Goal: Communication & Community: Answer question/provide support

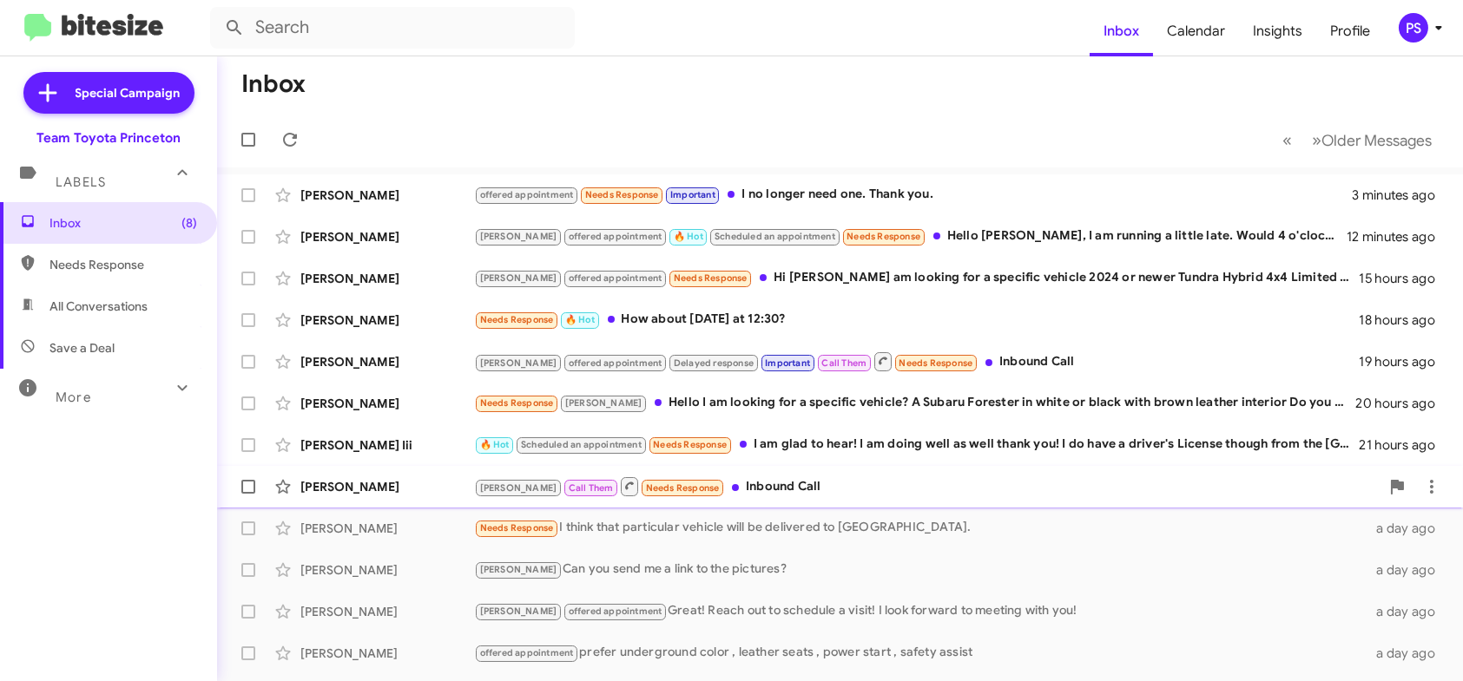
click at [979, 487] on div "[PERSON_NAME] Call Them Needs Response Inbound Call" at bounding box center [926, 487] width 905 height 22
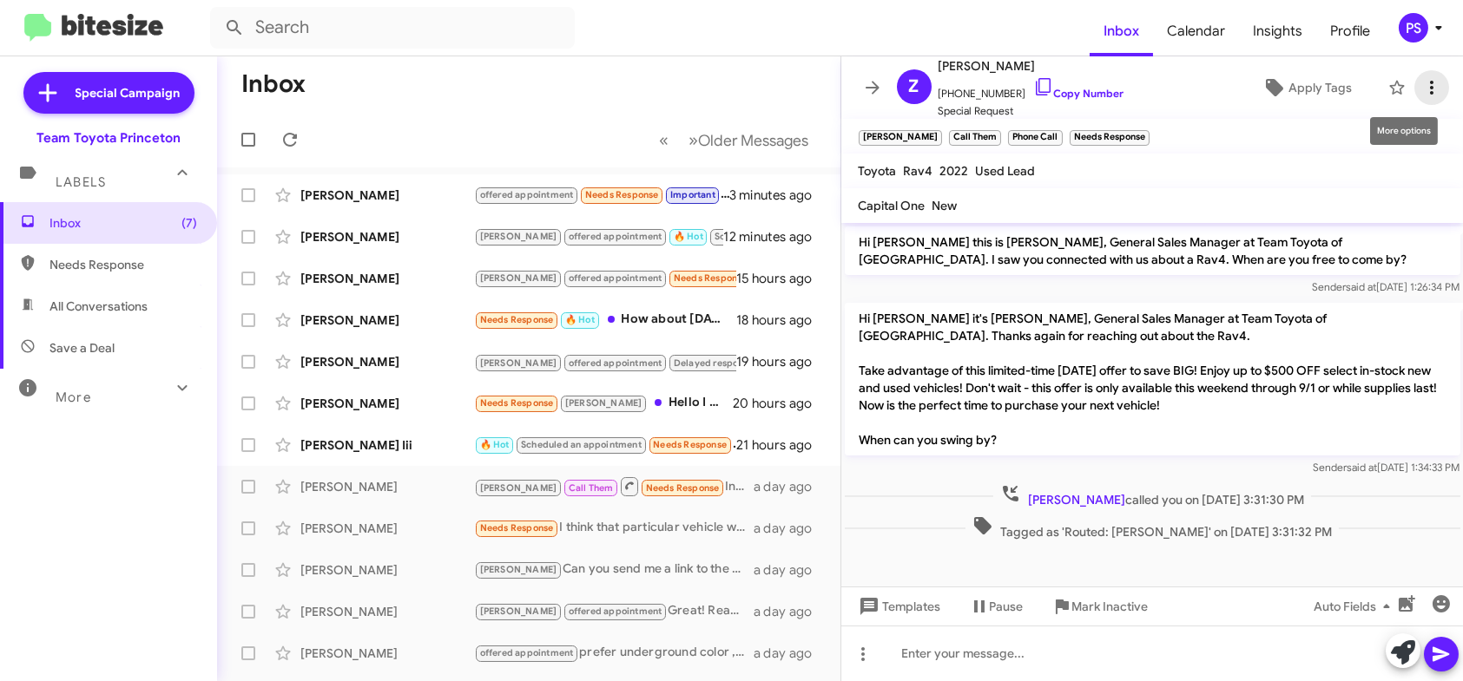
click at [1429, 85] on span at bounding box center [1431, 87] width 35 height 21
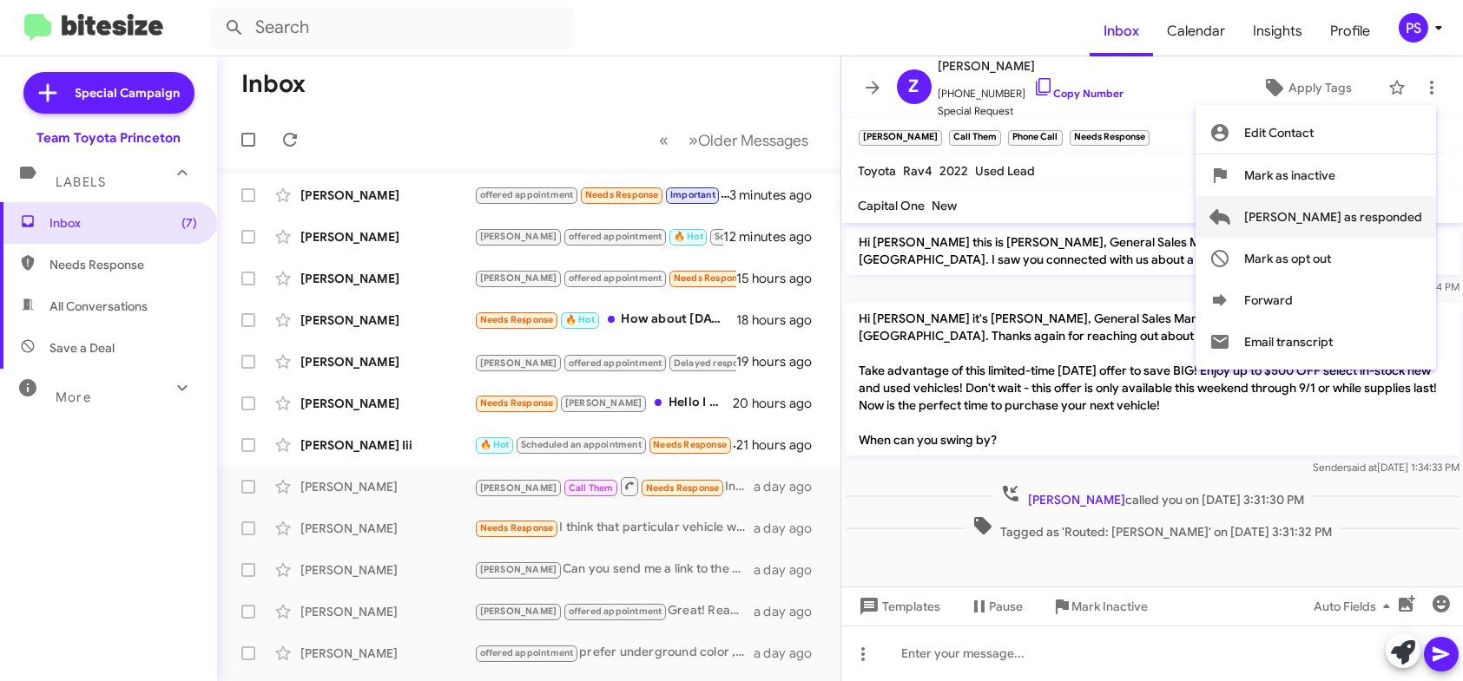
click at [1337, 214] on span "[PERSON_NAME] as responded" at bounding box center [1333, 217] width 178 height 42
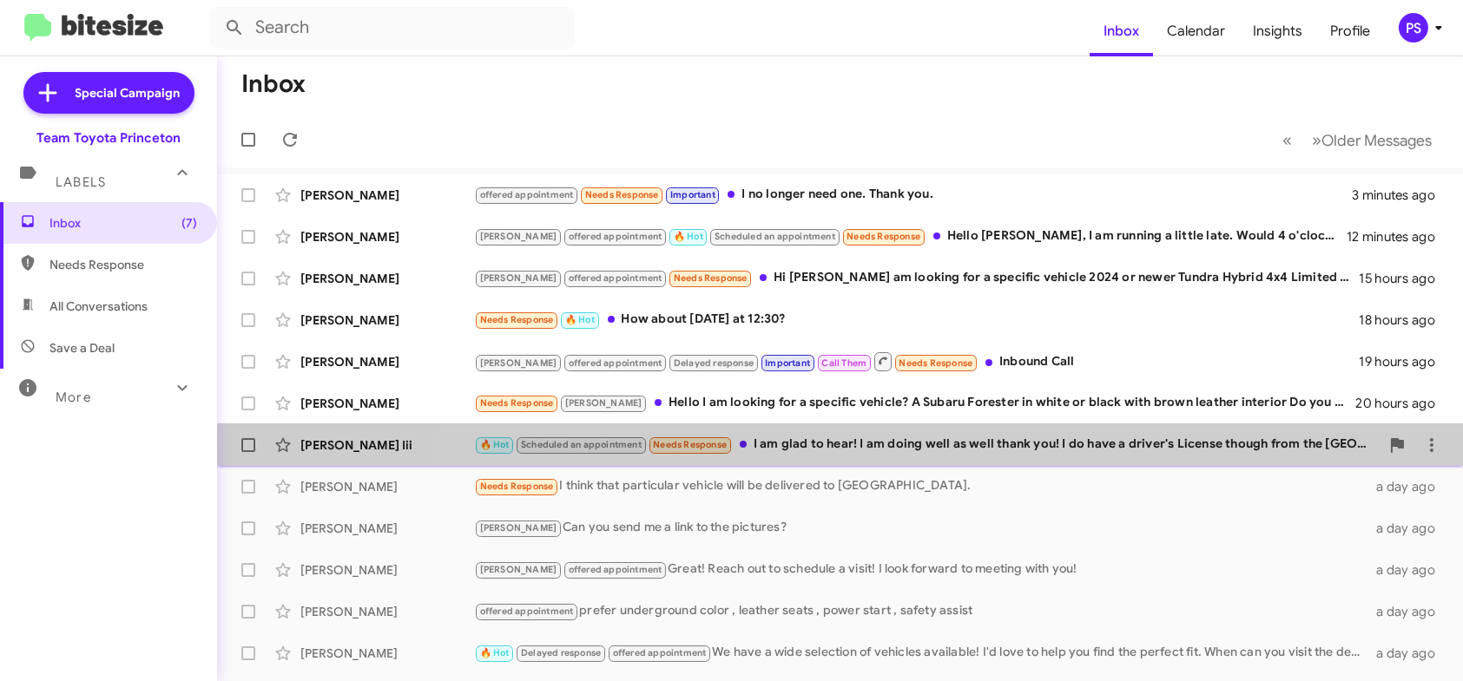
click at [1166, 456] on div "[PERSON_NAME] Iii 🔥 Hot Scheduled an appointment Needs Response I am glad to he…" at bounding box center [840, 445] width 1218 height 35
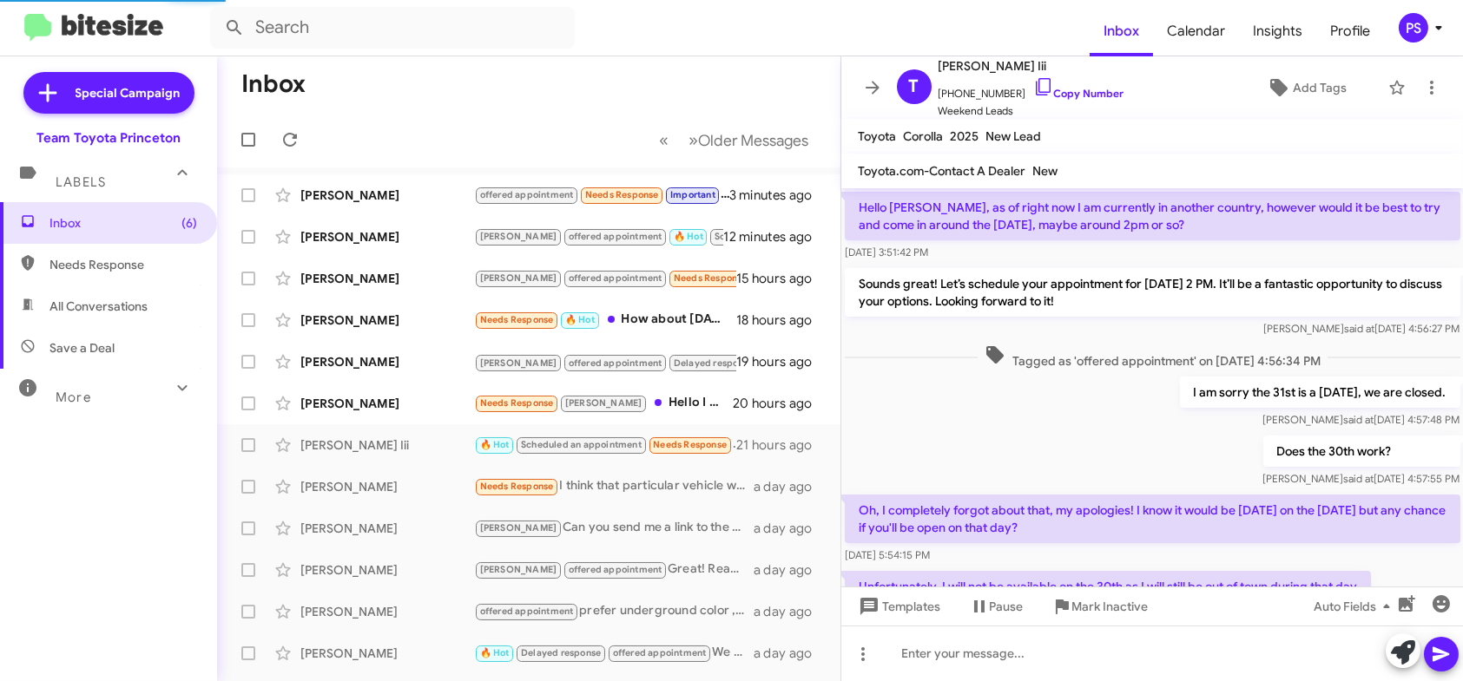
scroll to position [832, 0]
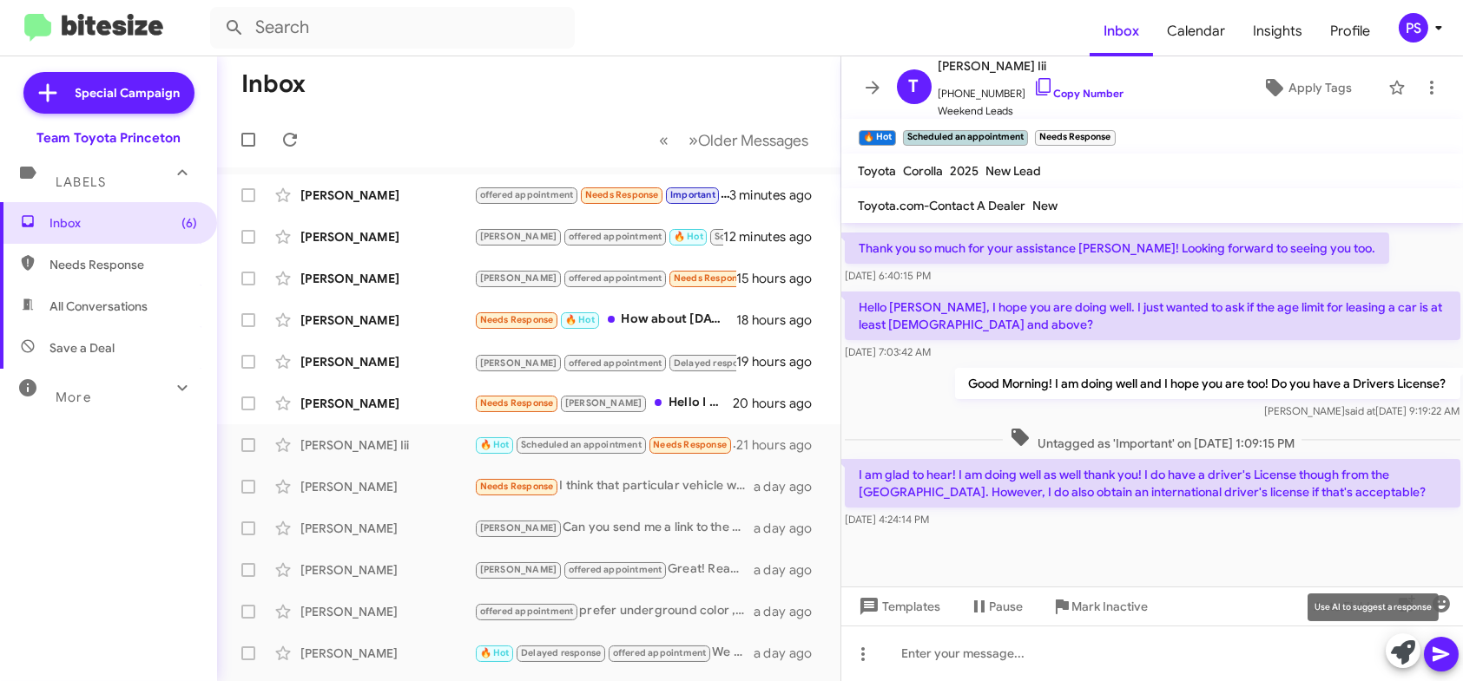
click at [1406, 651] on icon at bounding box center [1403, 653] width 24 height 24
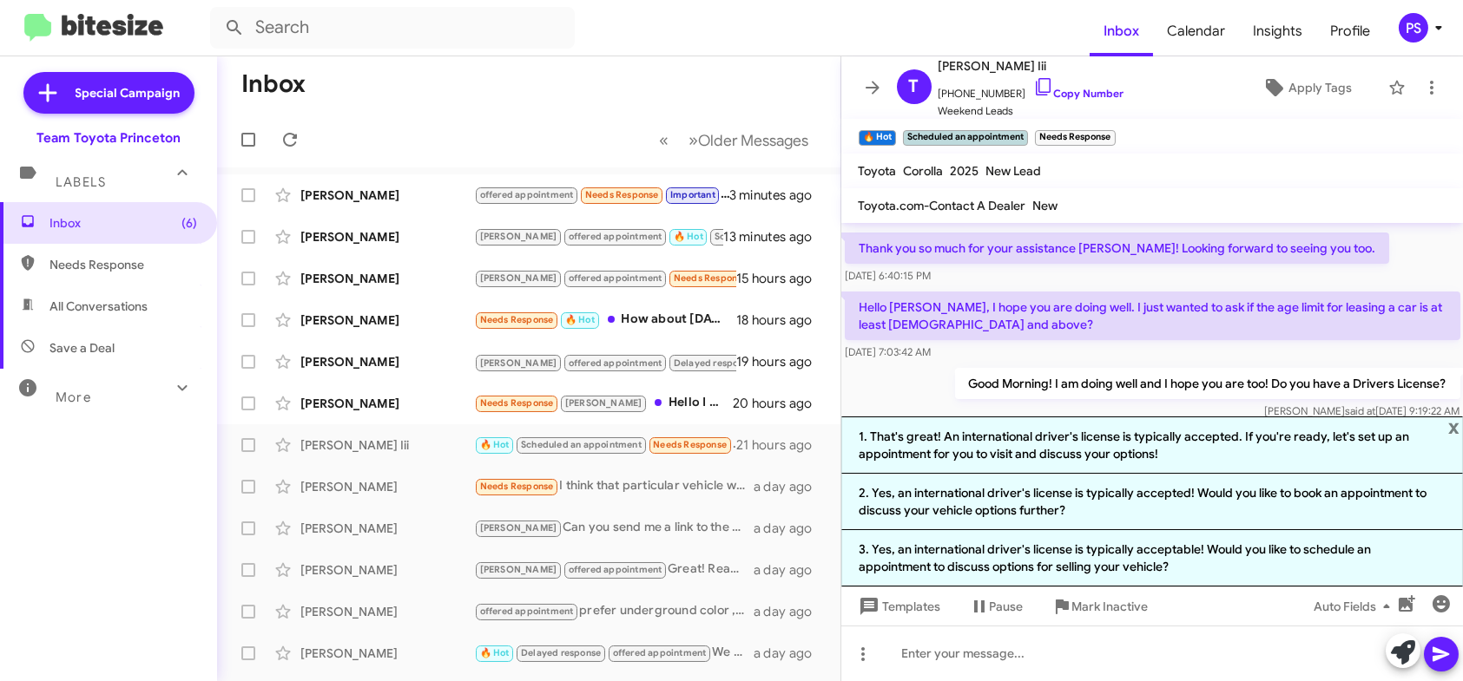
click at [498, 115] on mat-toolbar-row "« Previous » Next Older Messages" at bounding box center [528, 140] width 623 height 56
click at [62, 260] on span "Needs Response" at bounding box center [123, 264] width 148 height 17
type input "in:needs-response"
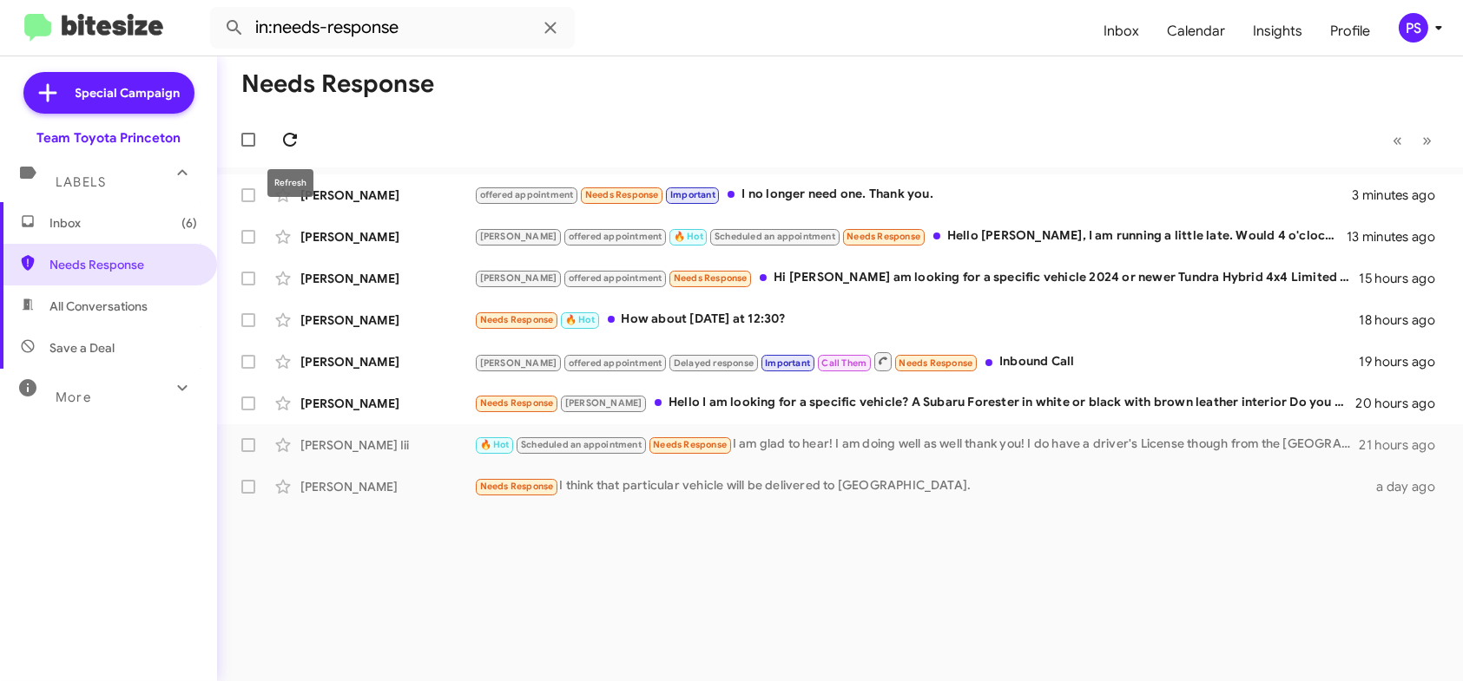
click at [291, 141] on icon at bounding box center [290, 139] width 21 height 21
click at [65, 215] on span "Inbox (6)" at bounding box center [123, 222] width 148 height 17
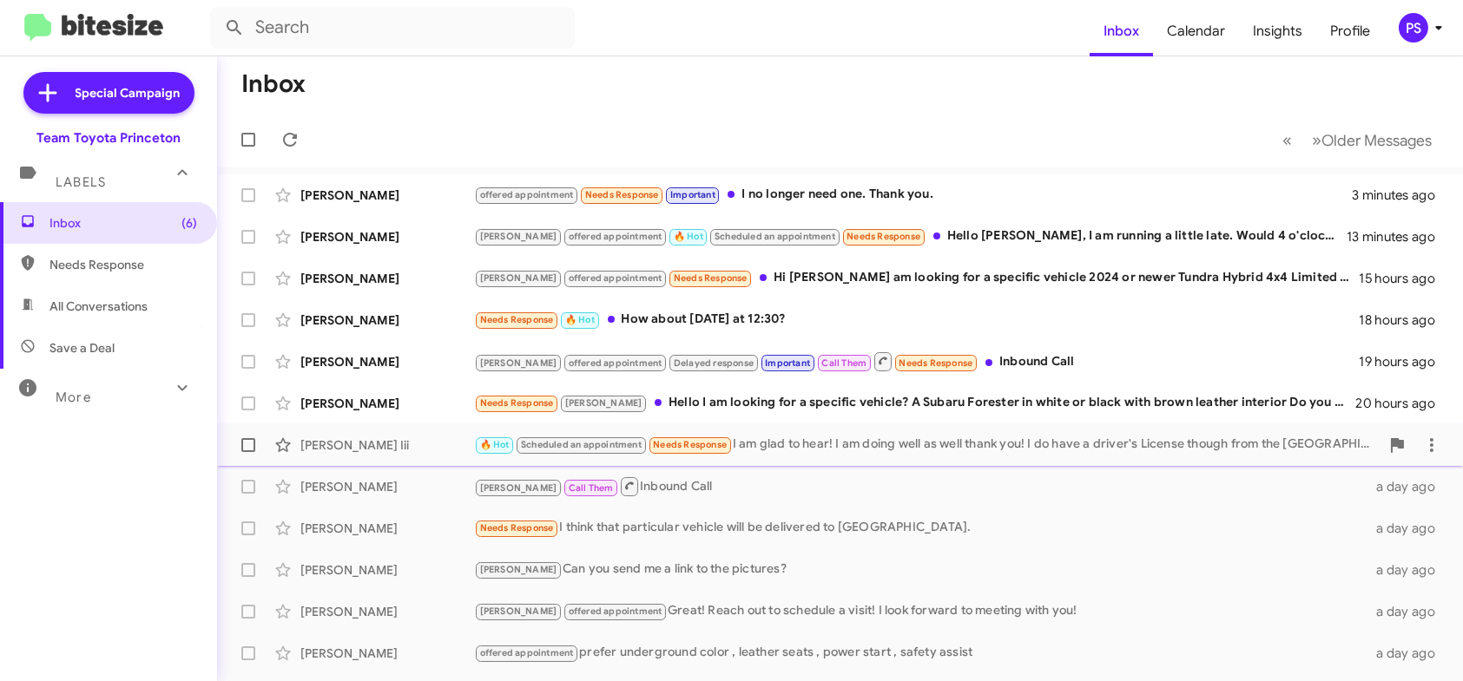
click at [1020, 445] on div "🔥 Hot Scheduled an appointment Needs Response I am glad to hear! I am doing wel…" at bounding box center [926, 445] width 905 height 20
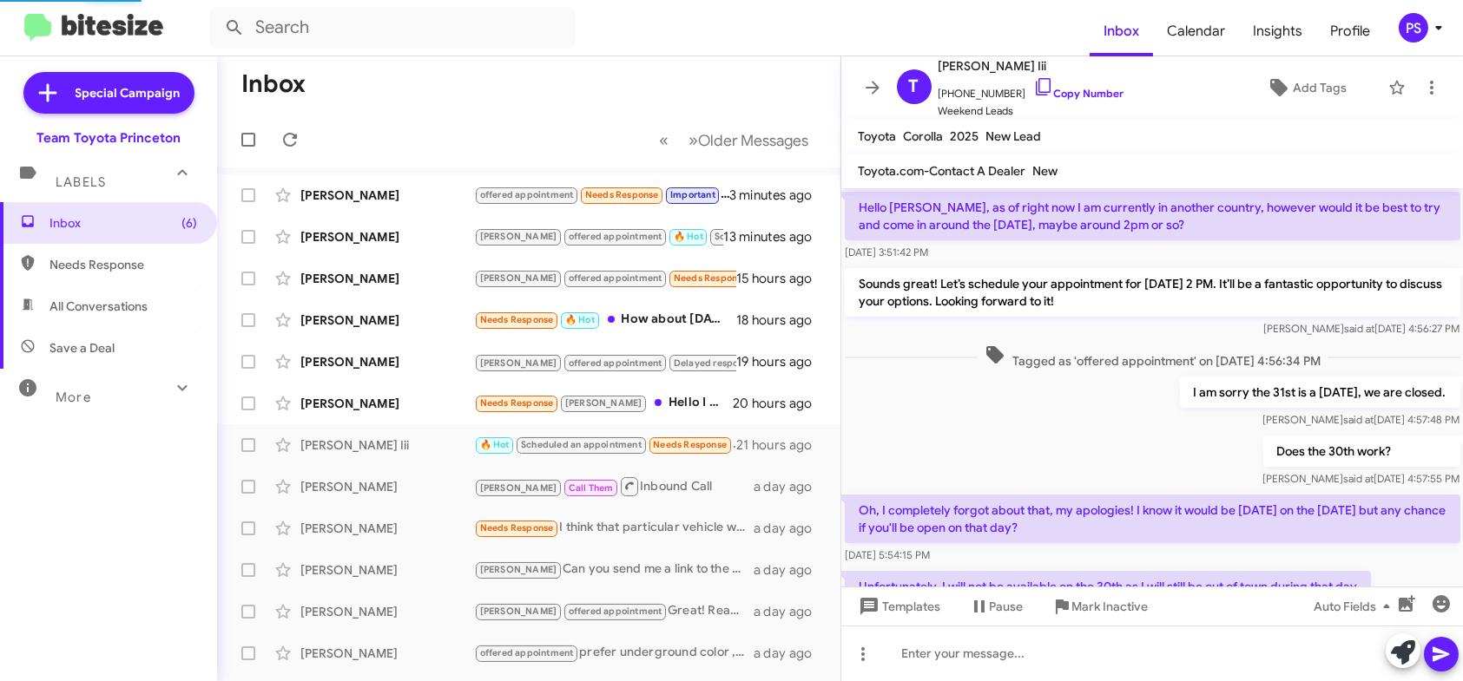
scroll to position [832, 0]
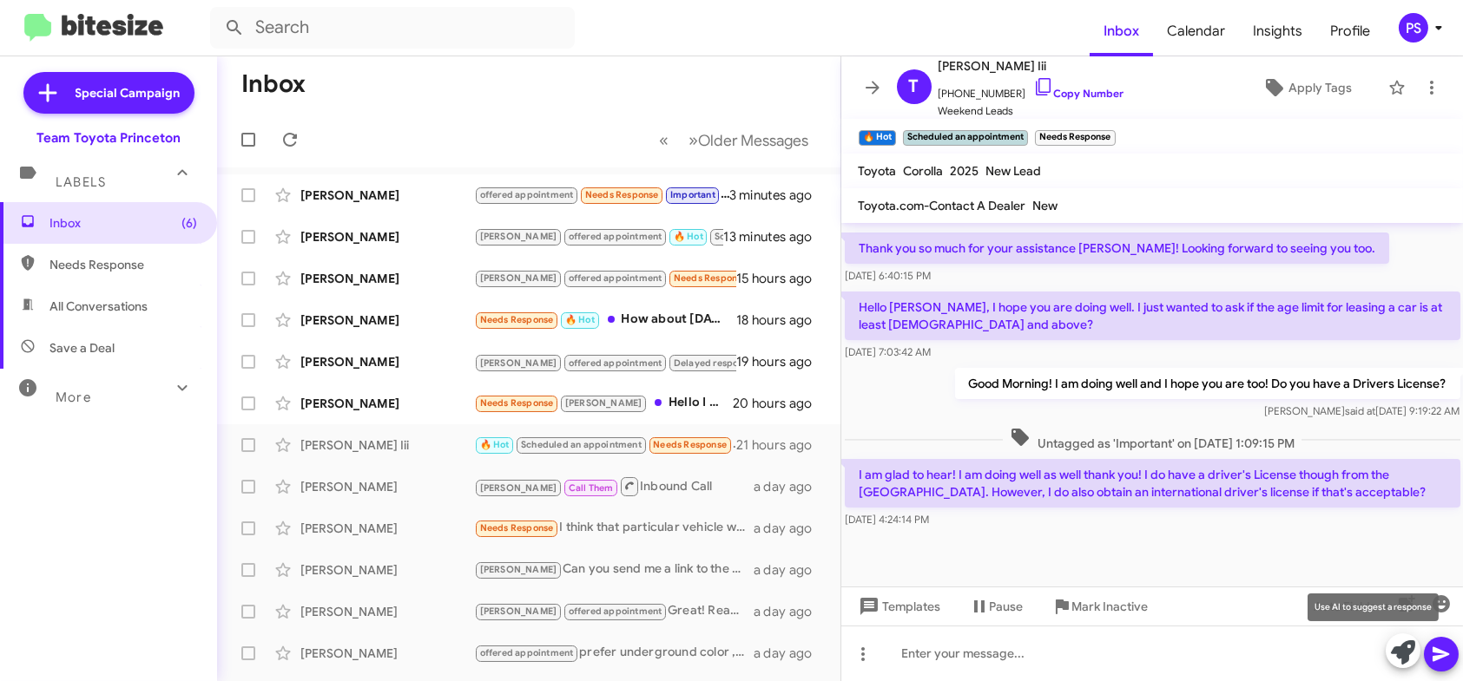
click at [1405, 656] on icon at bounding box center [1403, 653] width 24 height 24
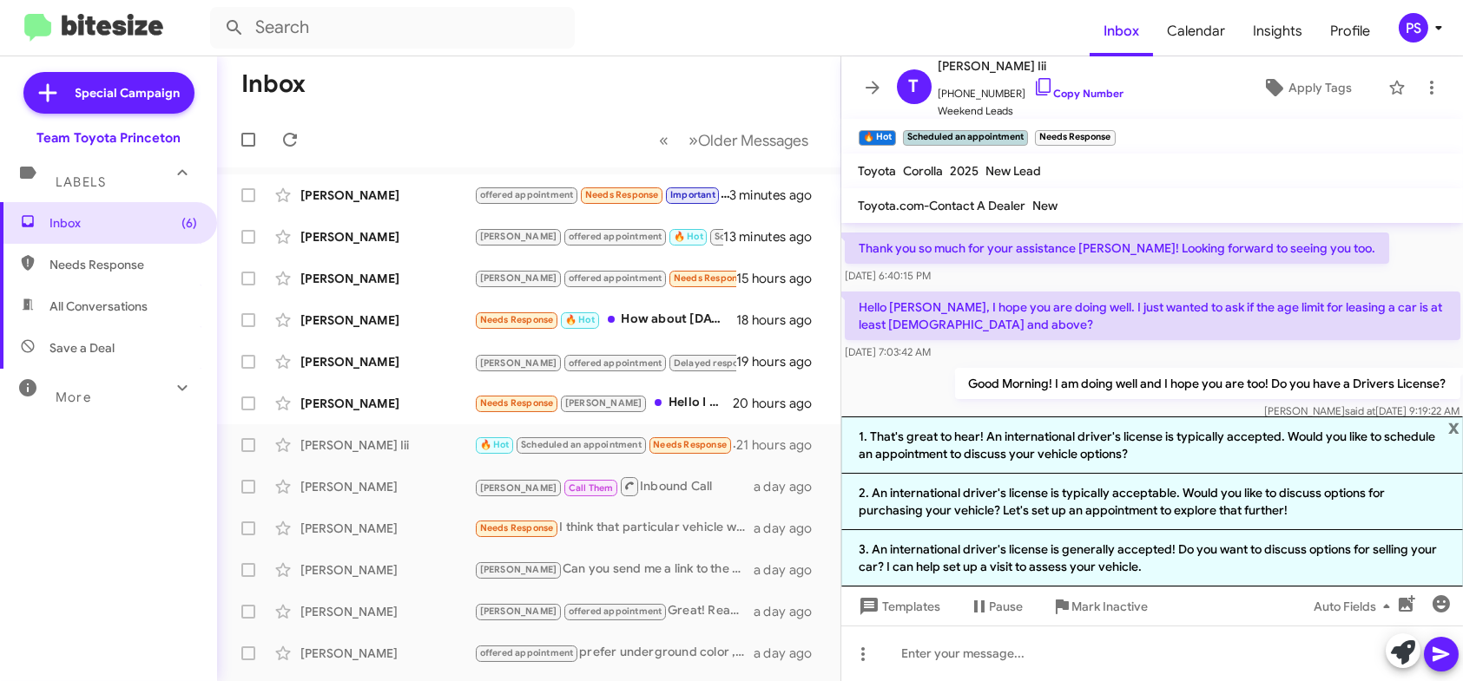
click at [1005, 381] on p "Good Morning! I am doing well and I hope you are too! Do you have a Drivers Lic…" at bounding box center [1206, 383] width 505 height 31
click at [1456, 425] on span "x" at bounding box center [1453, 427] width 11 height 21
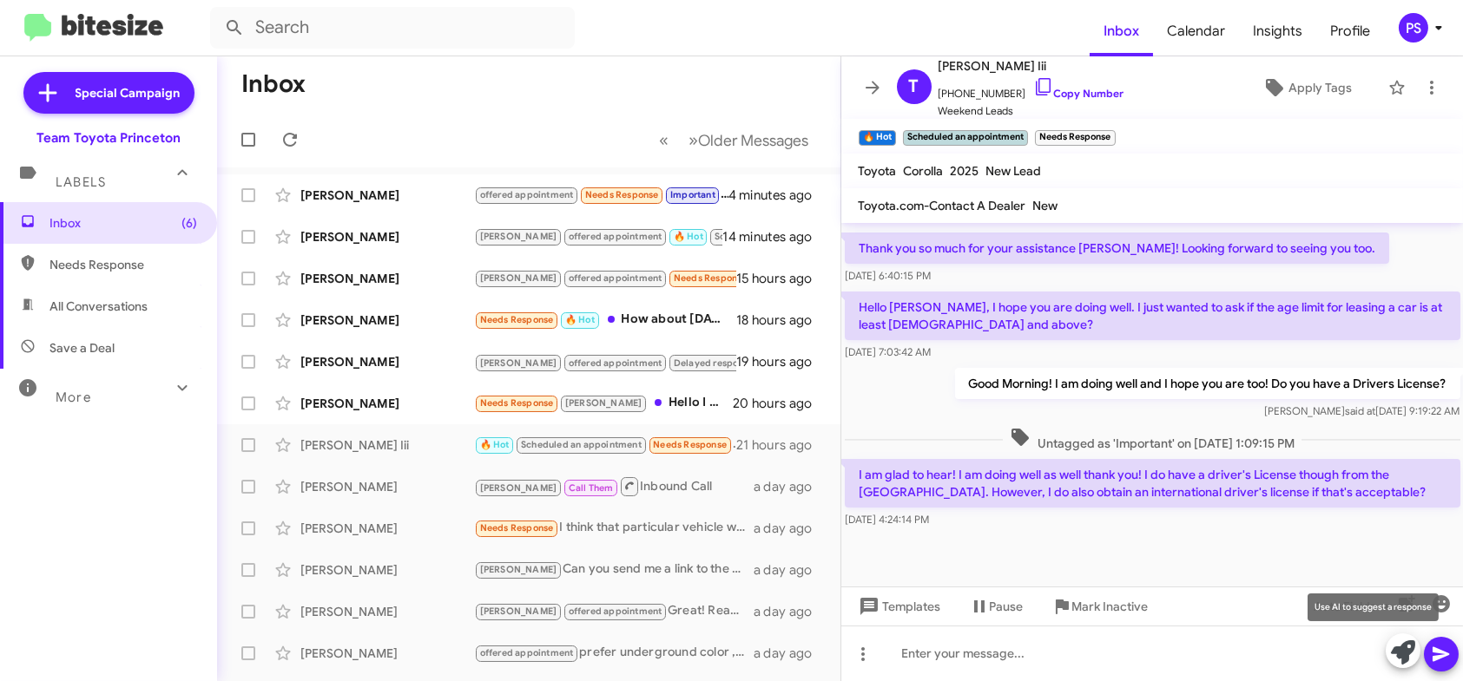
click at [1401, 657] on icon at bounding box center [1403, 653] width 24 height 24
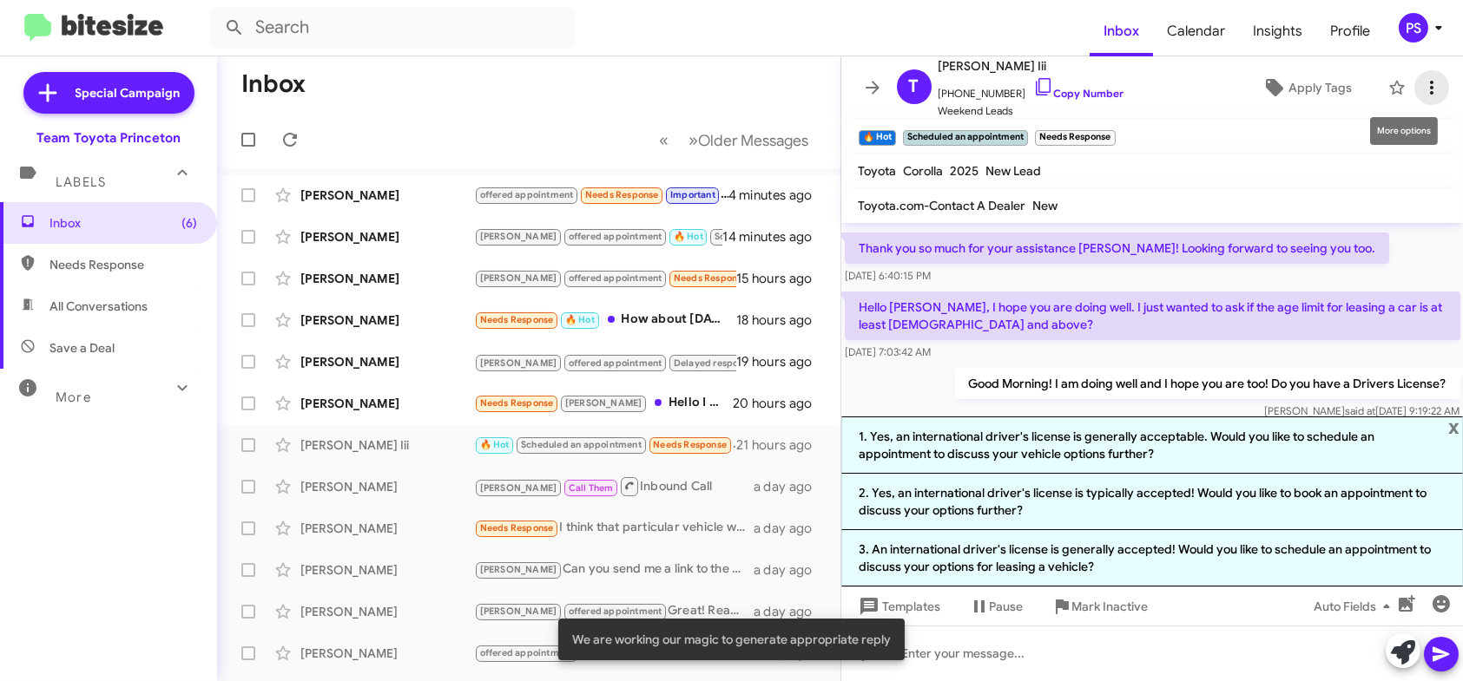
click at [1421, 89] on icon at bounding box center [1431, 87] width 21 height 21
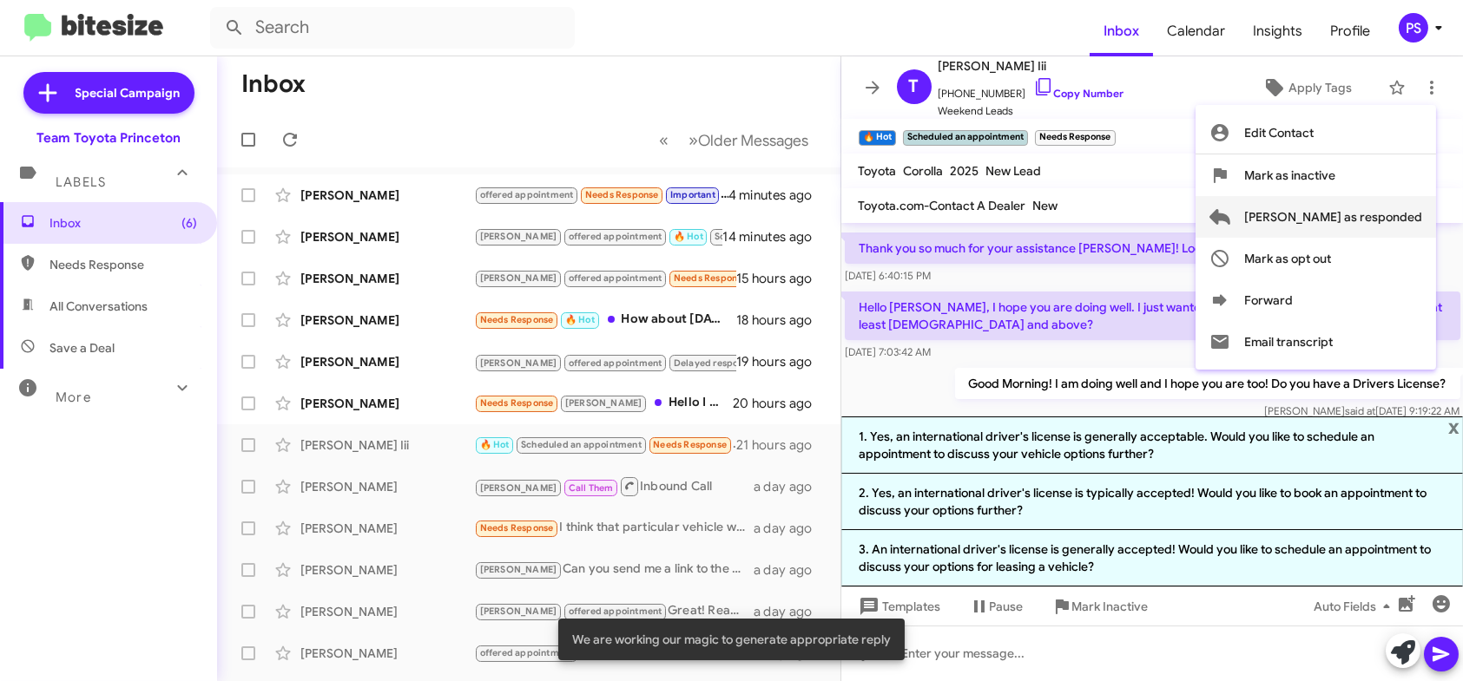
click at [1406, 216] on span "[PERSON_NAME] as responded" at bounding box center [1333, 217] width 178 height 42
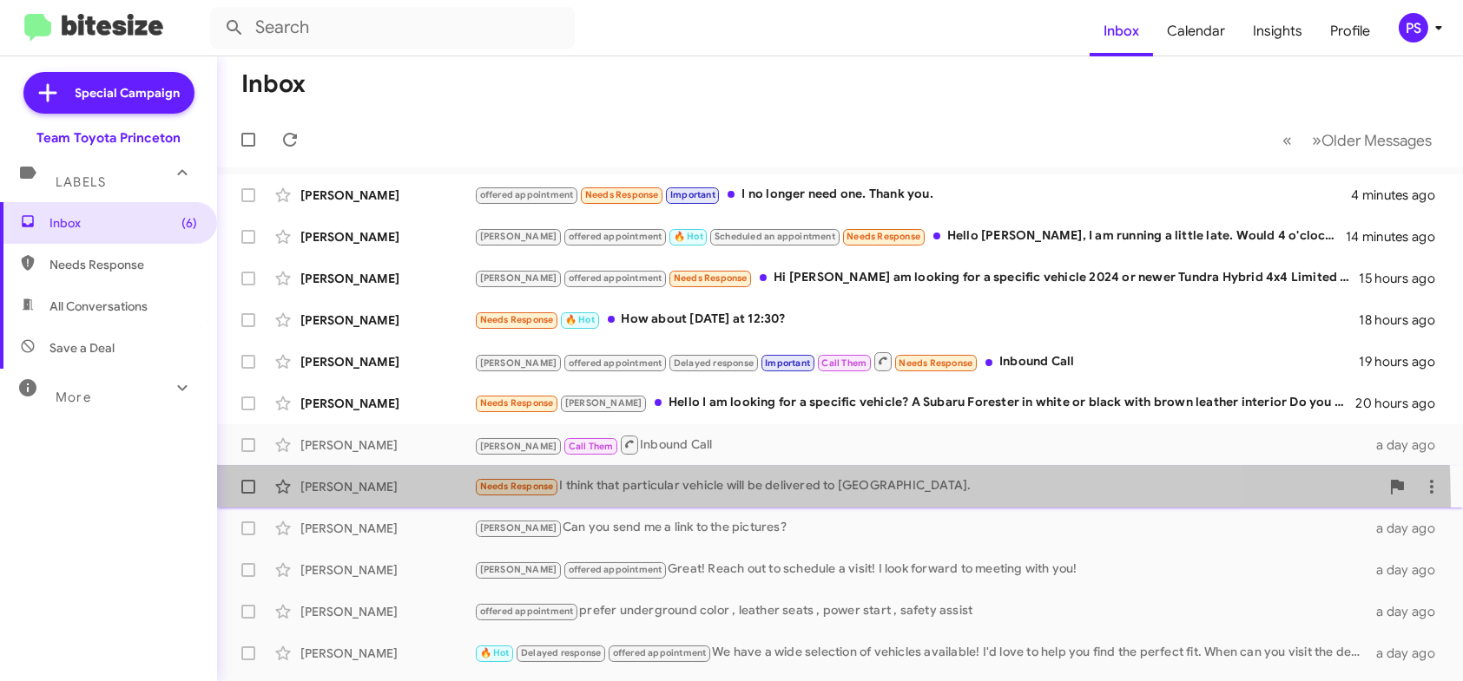
click at [794, 502] on div "[PERSON_NAME][DEMOGRAPHIC_DATA] Needs Response I think that particular vehicle …" at bounding box center [840, 487] width 1218 height 35
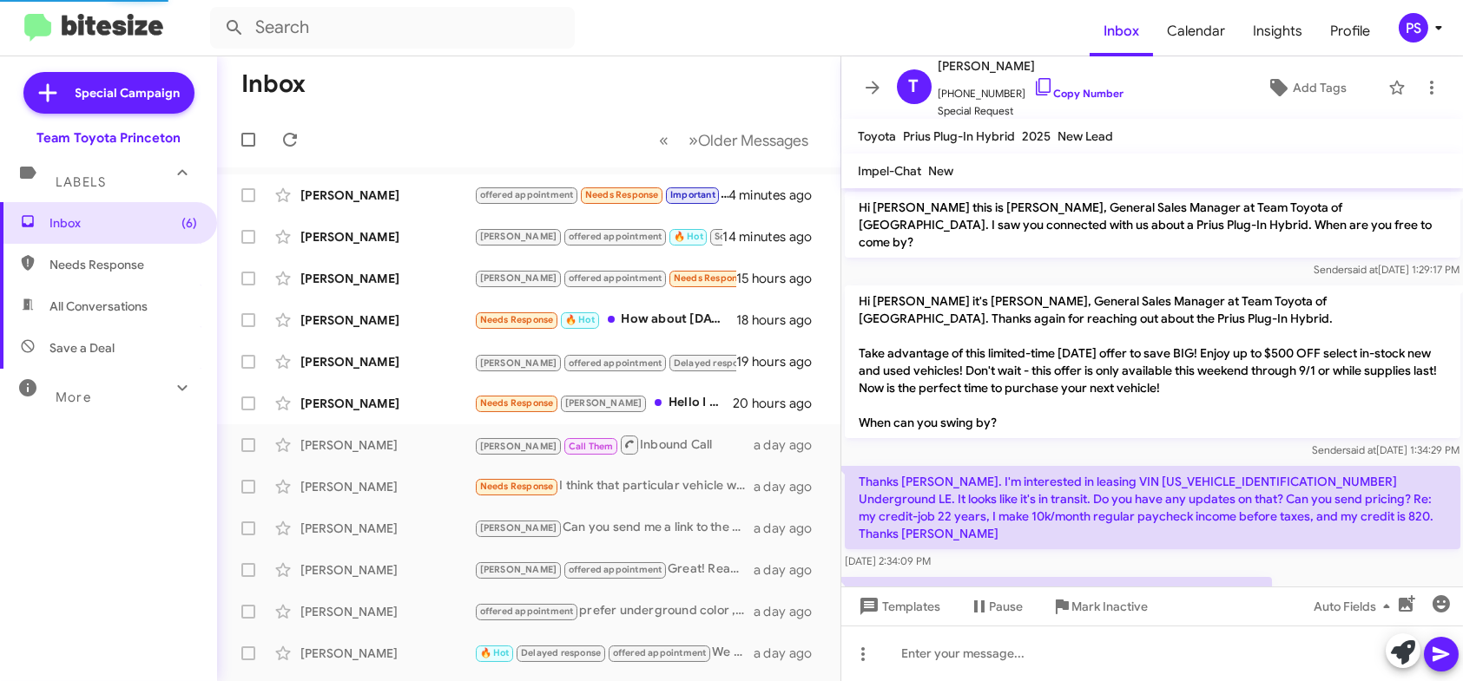
scroll to position [28, 0]
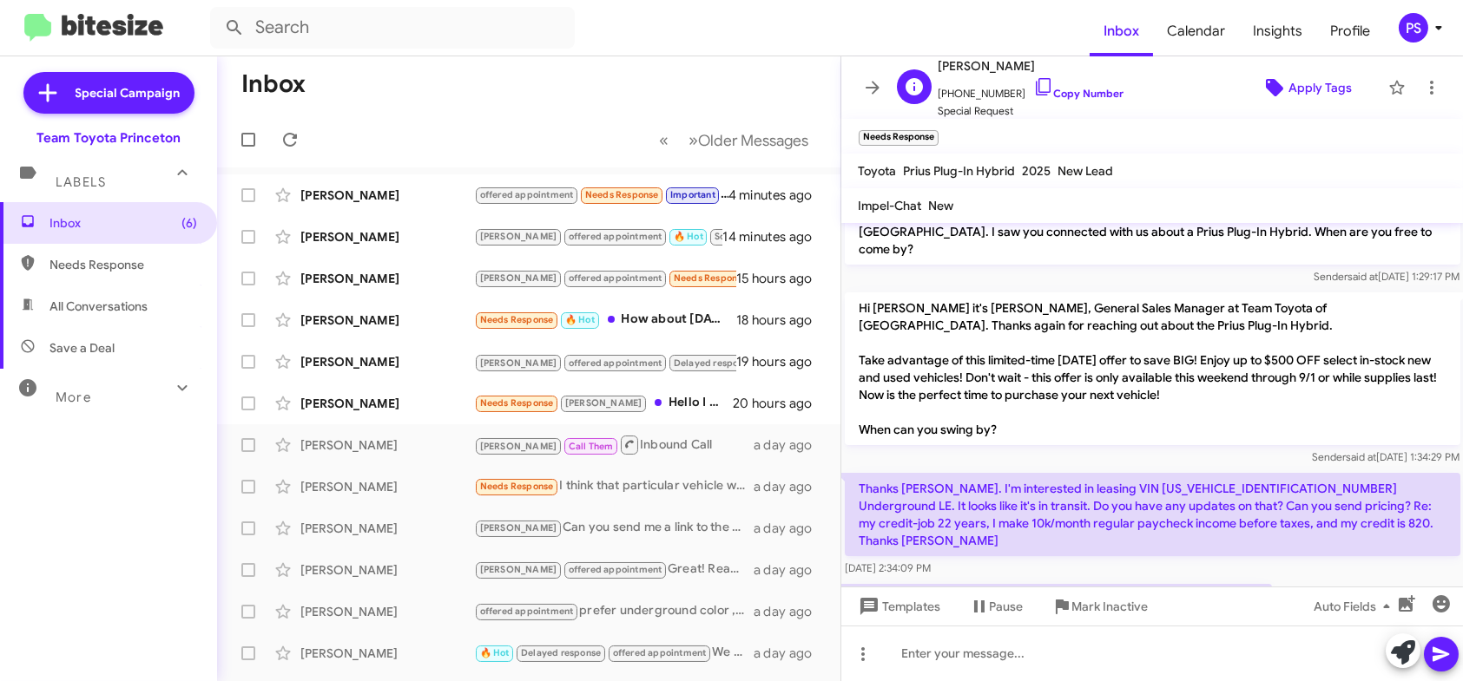
click at [1307, 98] on span "Apply Tags" at bounding box center [1319, 87] width 63 height 31
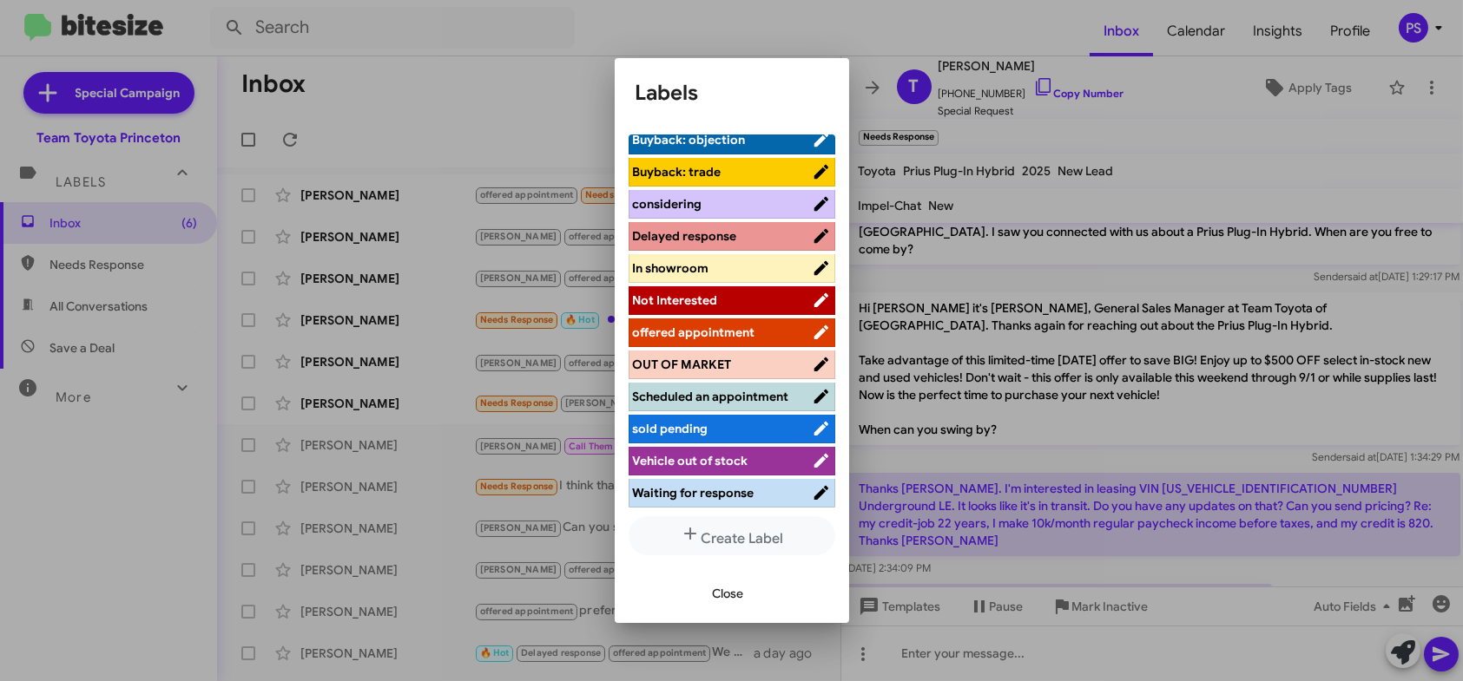
scroll to position [174, 0]
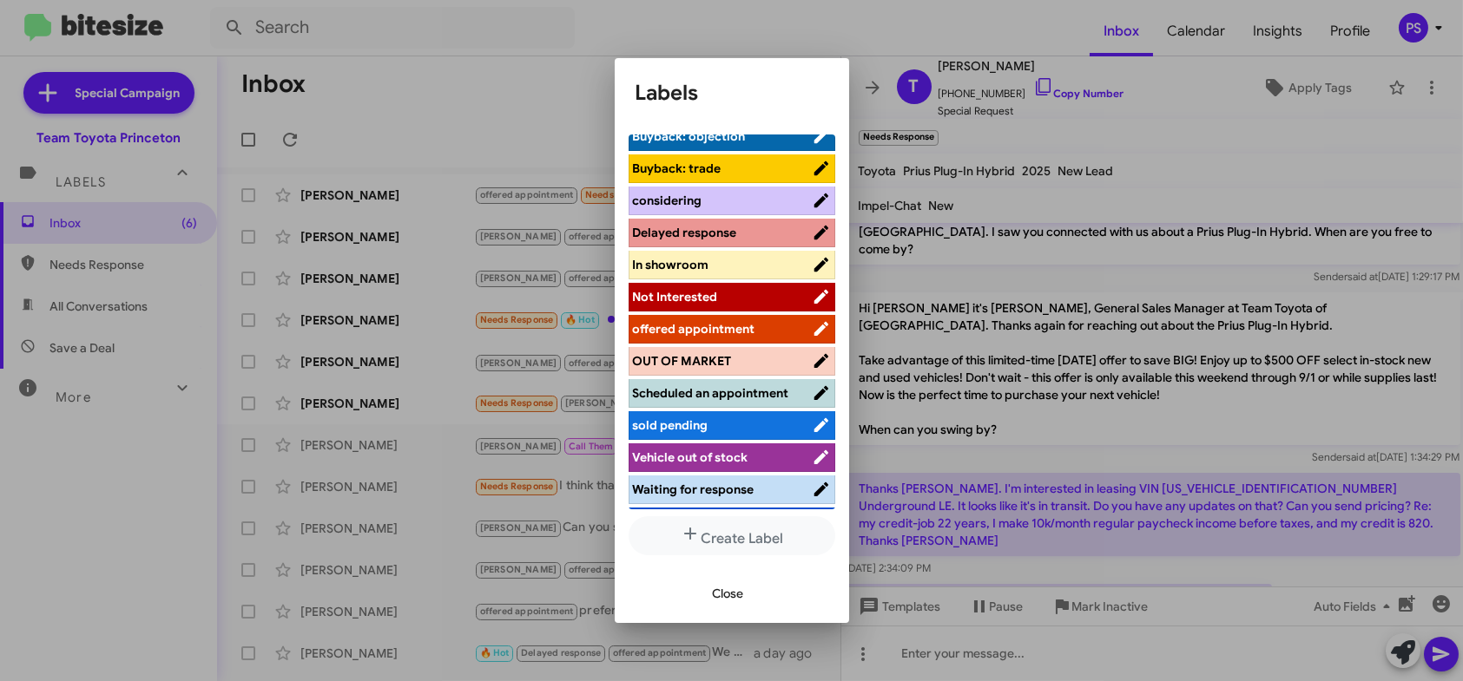
click at [1352, 575] on div at bounding box center [731, 340] width 1463 height 681
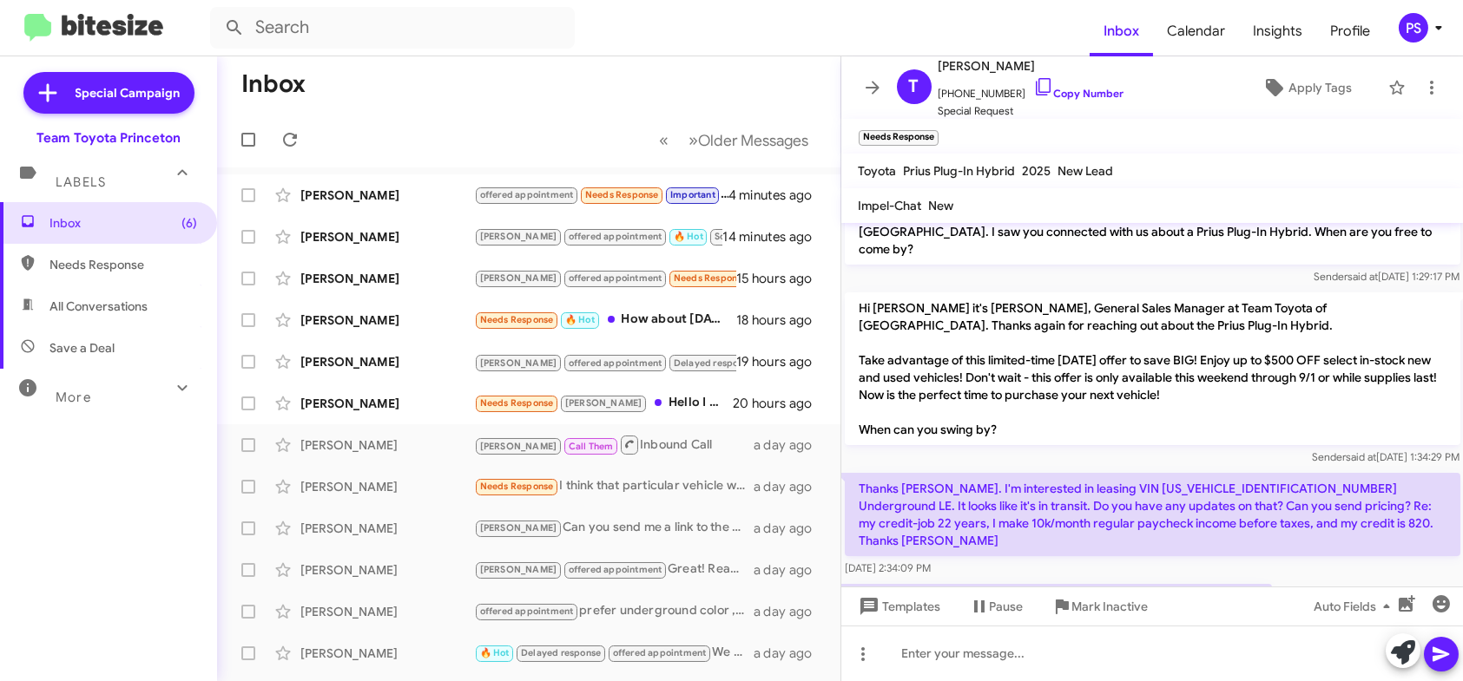
drag, startPoint x: 1227, startPoint y: 471, endPoint x: 1111, endPoint y: 465, distance: 116.5
click at [1111, 473] on p "Thanks [PERSON_NAME]. I'm interested in leasing VIN [US_VEHICLE_IDENTIFICATION_…" at bounding box center [1152, 514] width 615 height 83
copy p "T1DAACK1SU645166"
click at [859, 655] on icon at bounding box center [862, 654] width 21 height 21
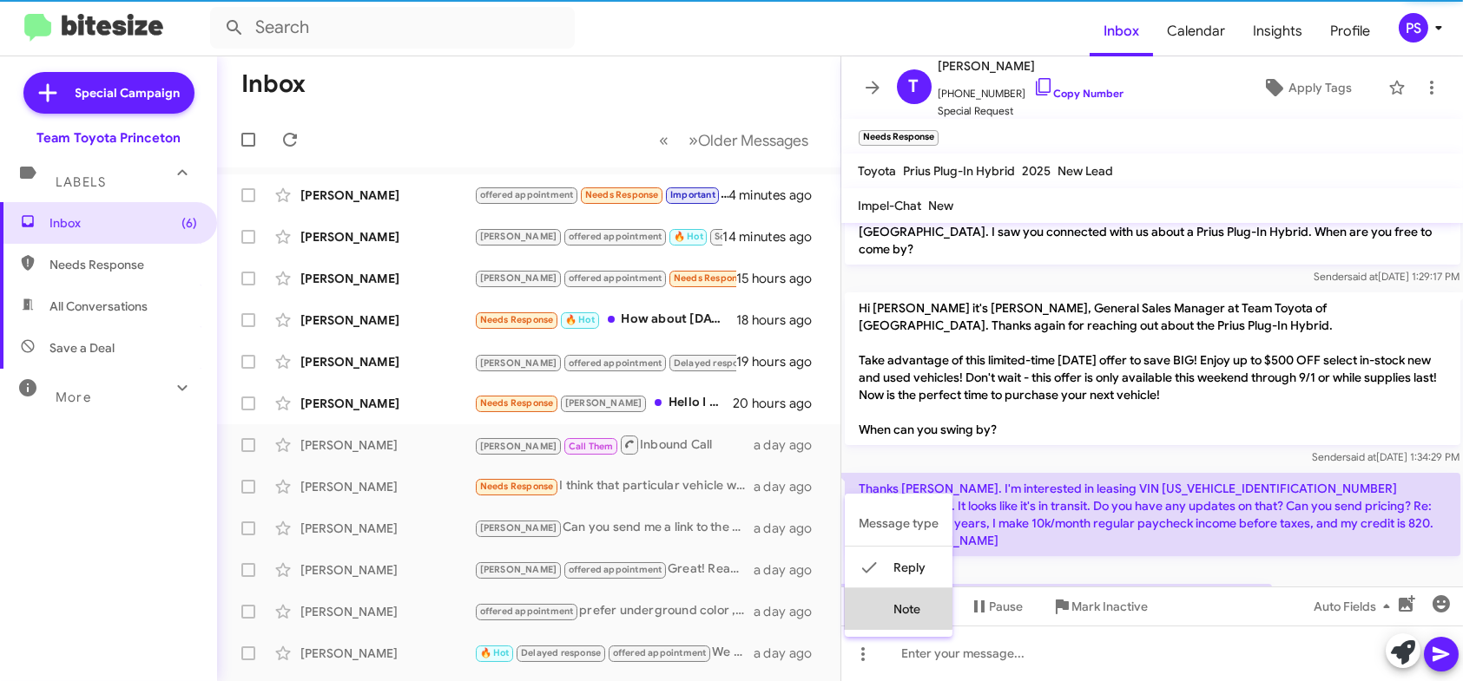
click at [886, 602] on button "note" at bounding box center [899, 610] width 108 height 42
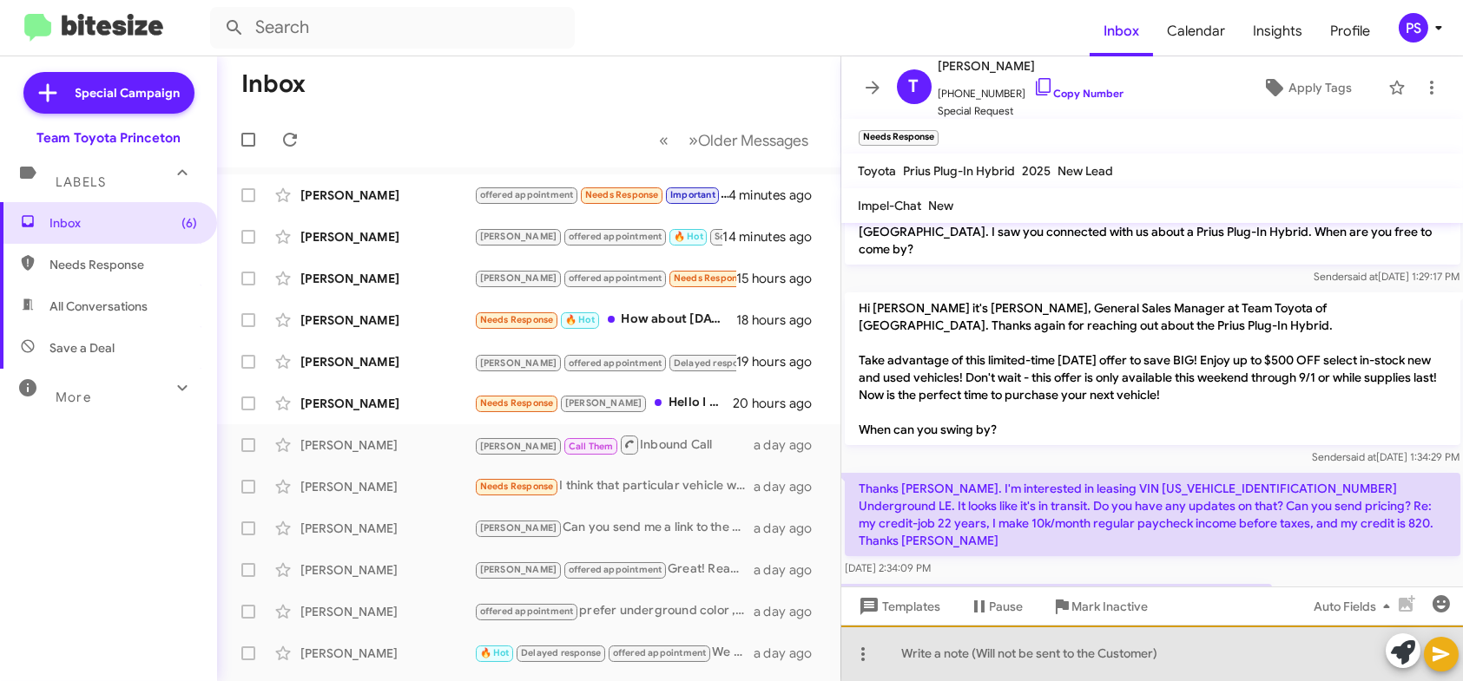
click at [1213, 635] on div at bounding box center [1152, 654] width 622 height 56
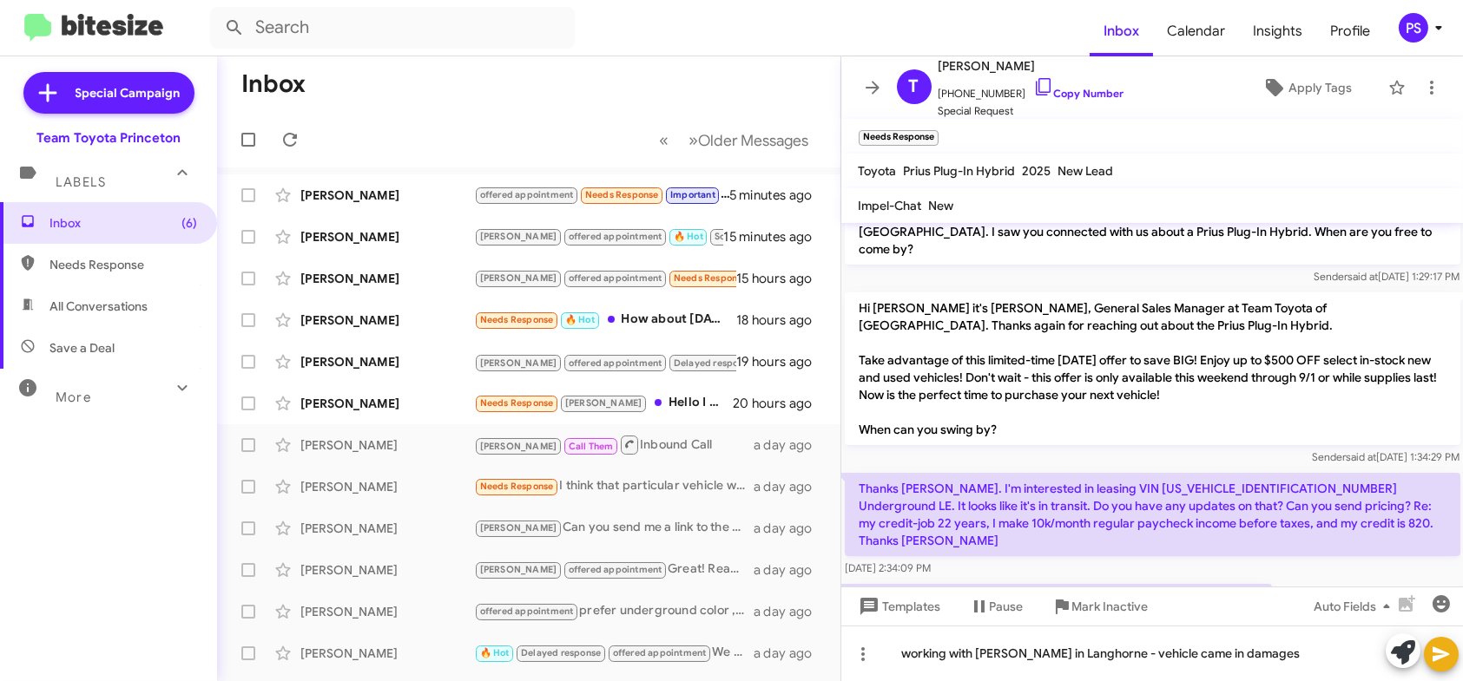
click at [1432, 654] on icon at bounding box center [1441, 654] width 21 height 21
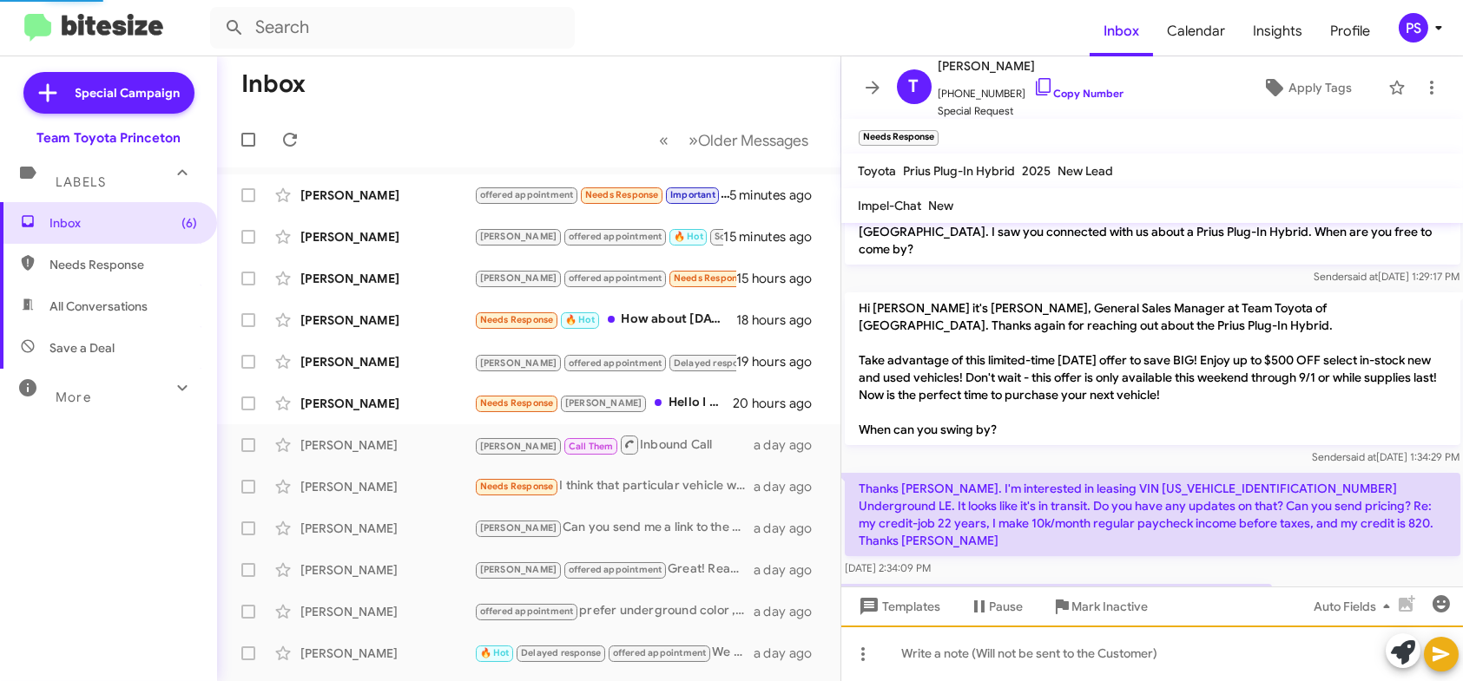
click at [1158, 661] on div at bounding box center [1152, 654] width 622 height 56
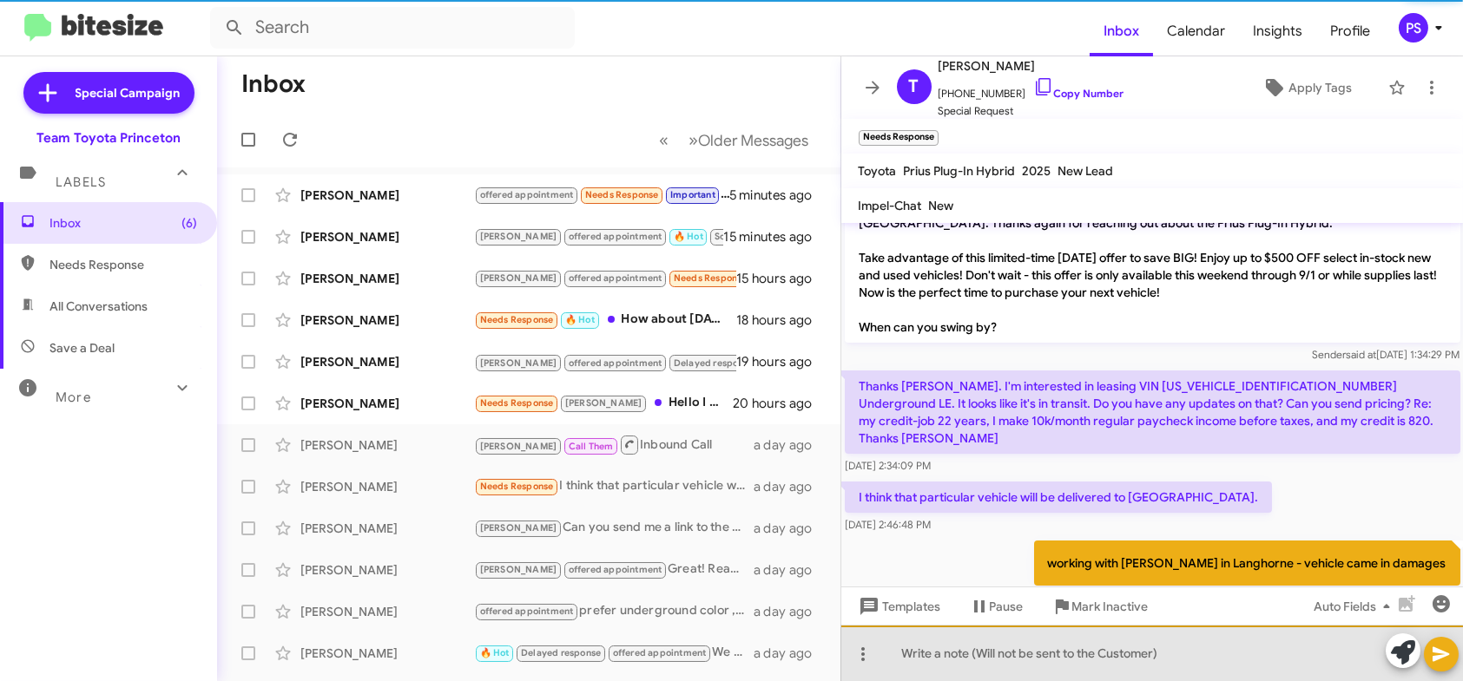
scroll to position [140, 0]
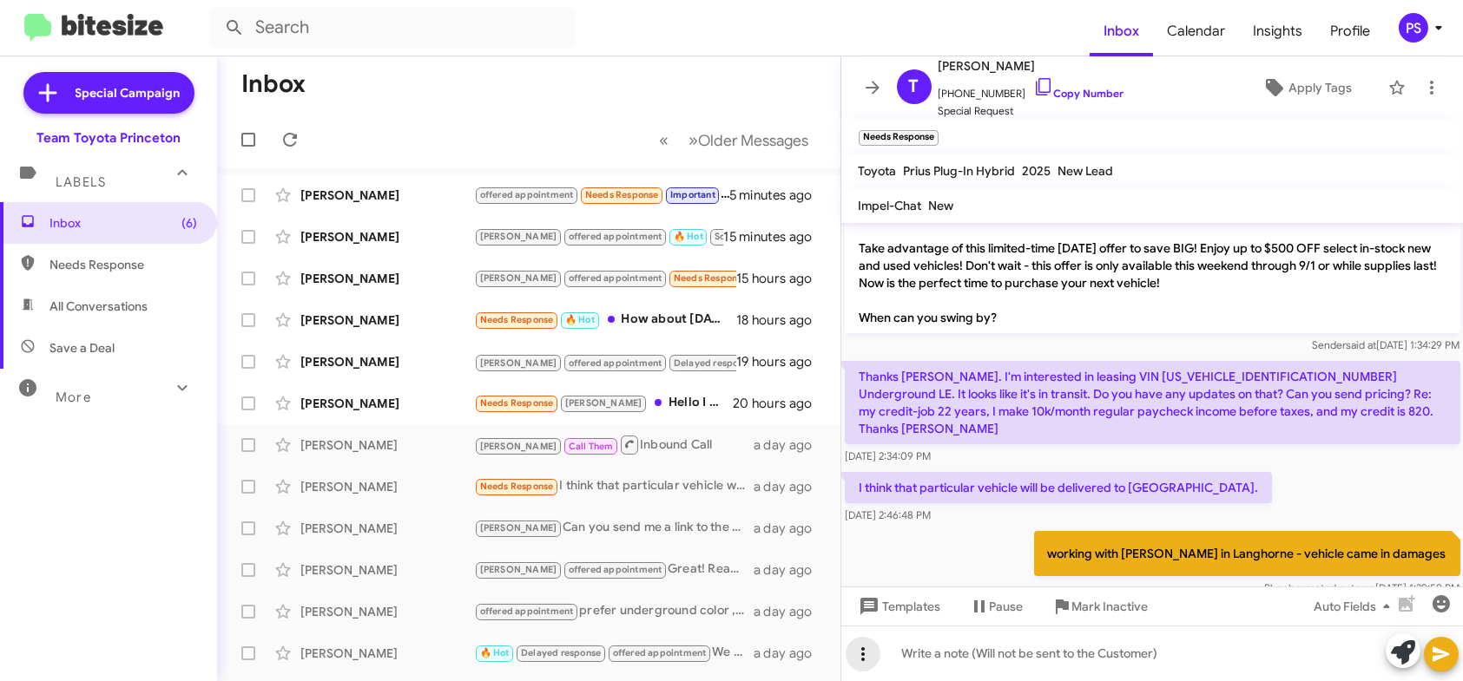
click at [852, 656] on icon at bounding box center [862, 654] width 21 height 21
click at [878, 570] on mat-icon at bounding box center [869, 567] width 21 height 21
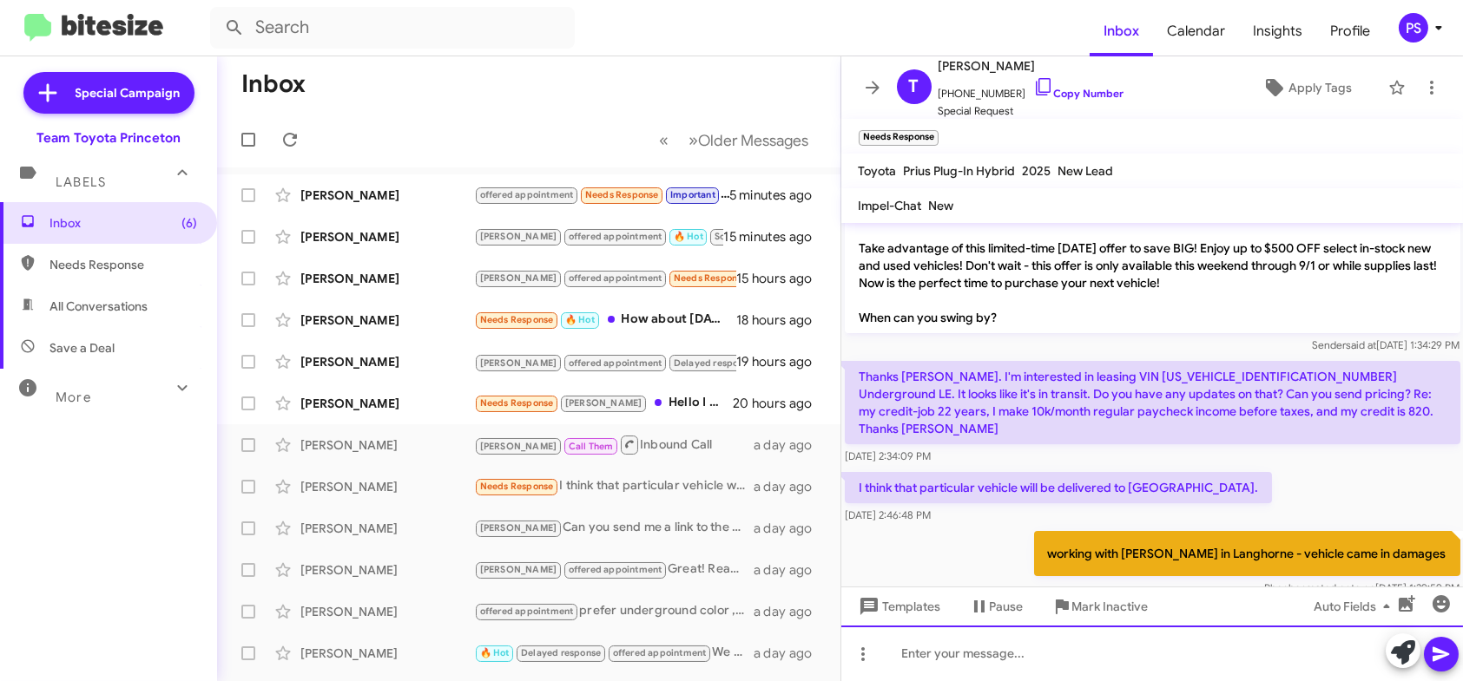
click at [954, 673] on div at bounding box center [1152, 654] width 622 height 56
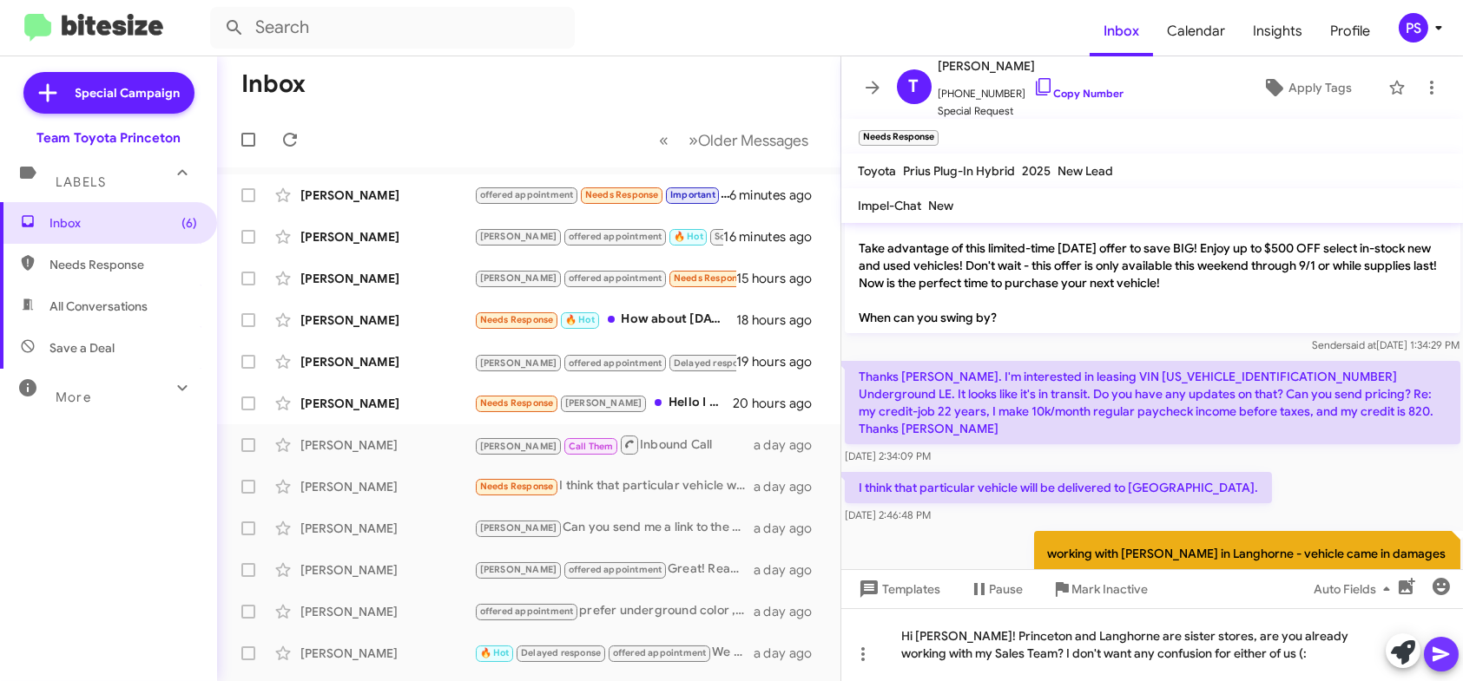
click at [1444, 657] on icon at bounding box center [1440, 655] width 16 height 15
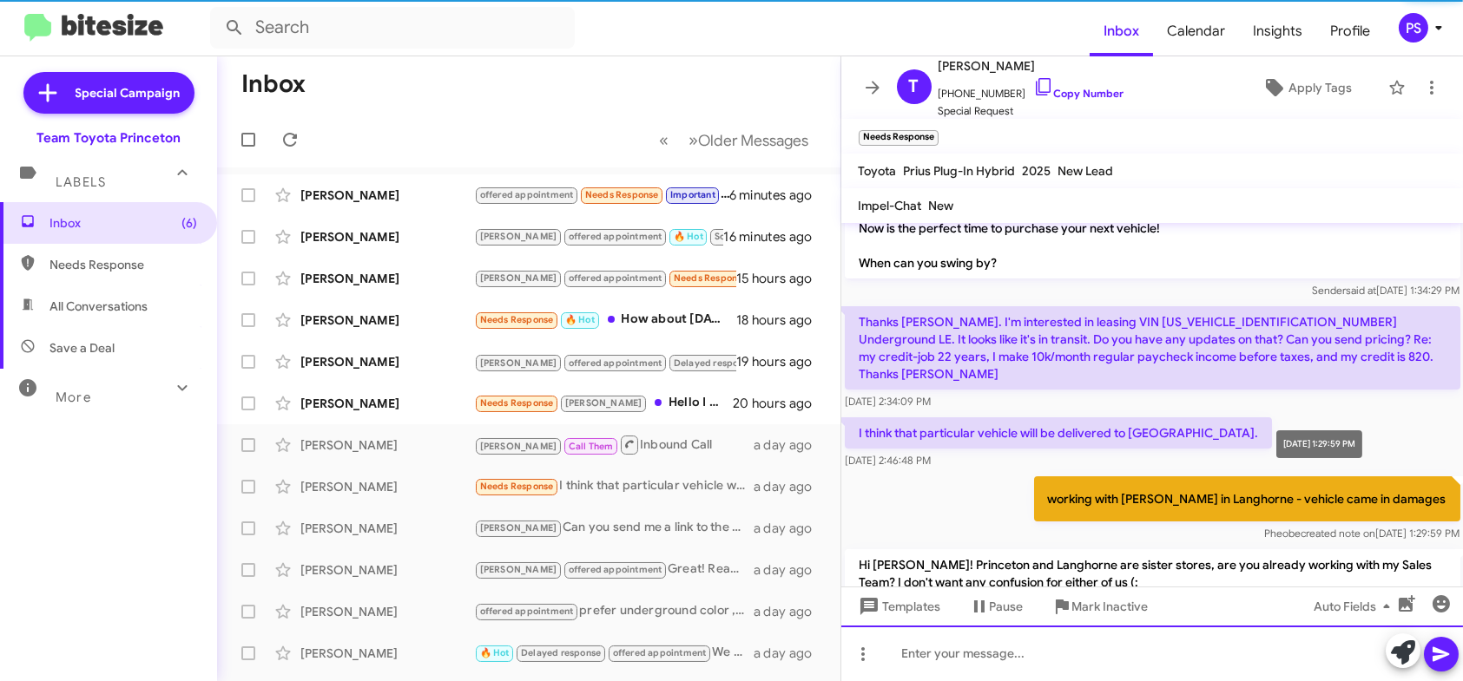
scroll to position [220, 0]
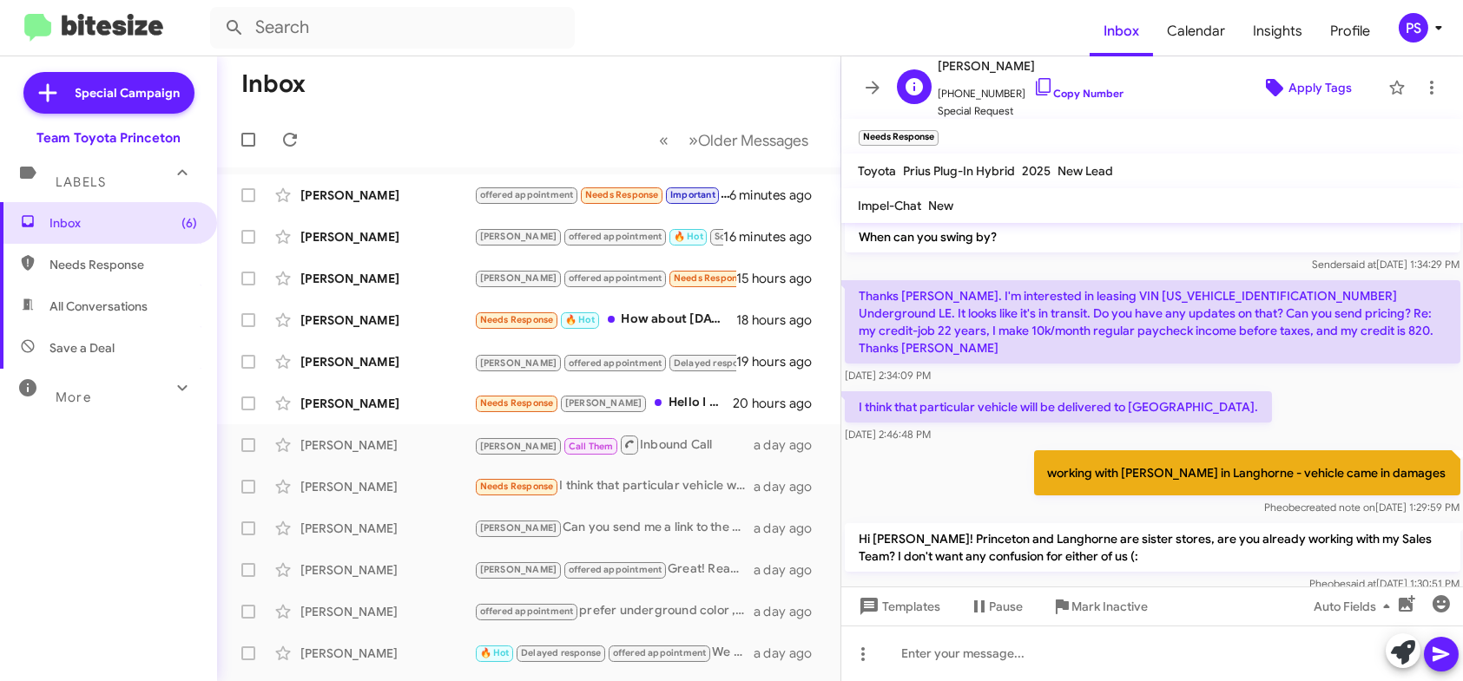
click at [1326, 87] on span "Apply Tags" at bounding box center [1319, 87] width 63 height 31
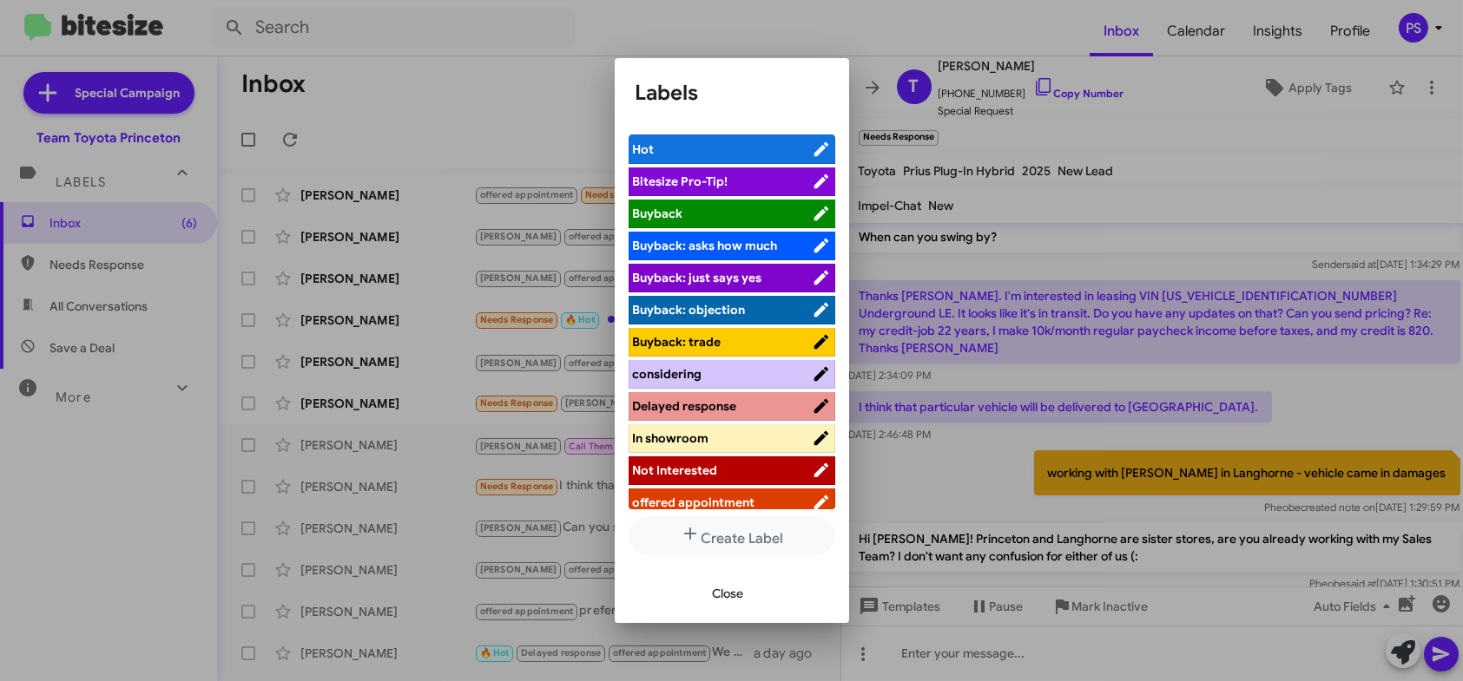
click at [744, 380] on span "considering" at bounding box center [722, 373] width 179 height 17
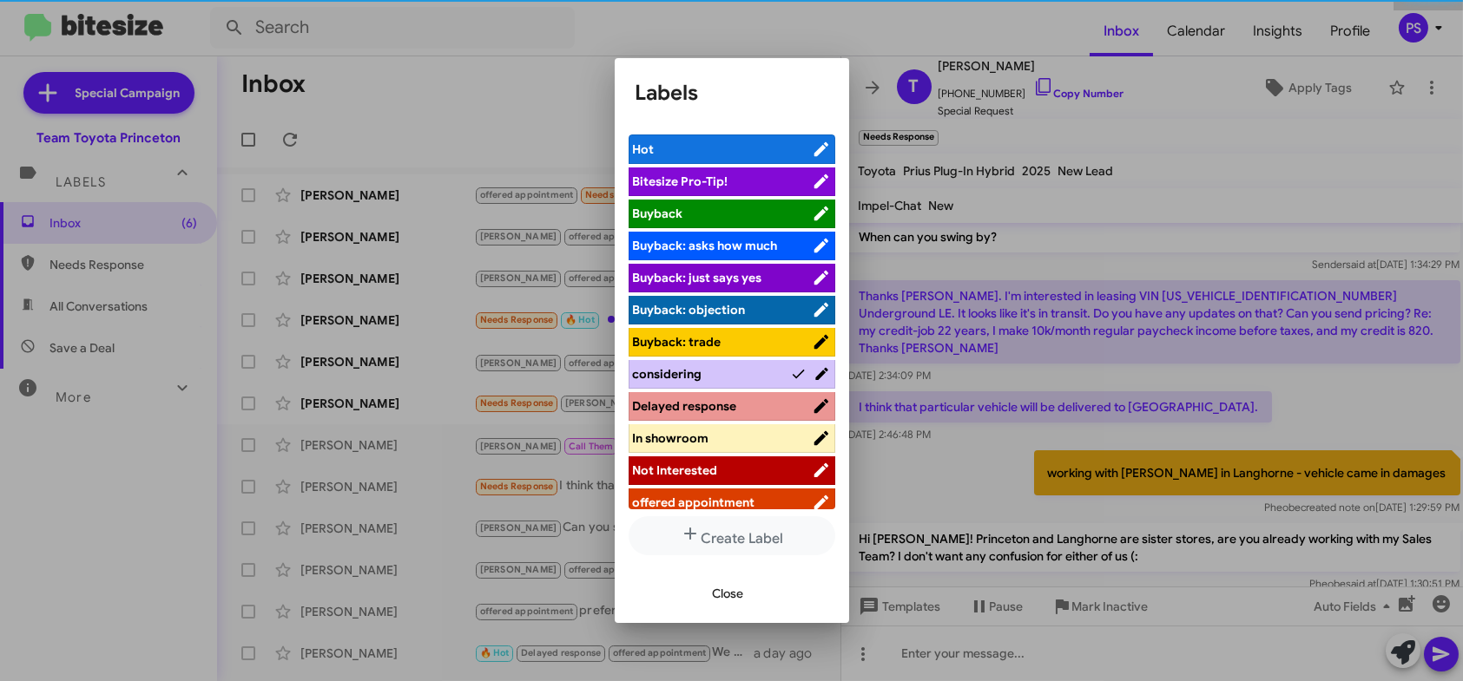
click at [736, 406] on span "Delayed response" at bounding box center [722, 406] width 179 height 17
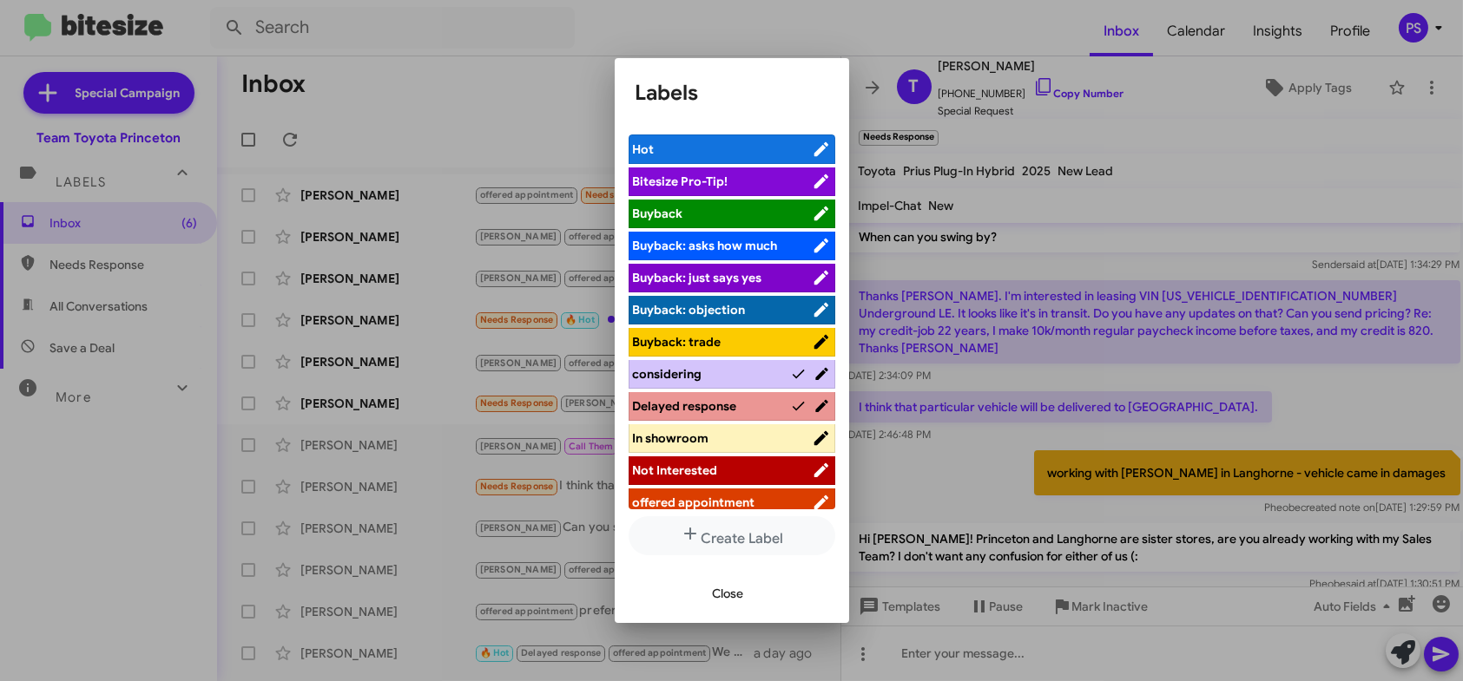
click at [763, 378] on span "considering" at bounding box center [712, 373] width 158 height 17
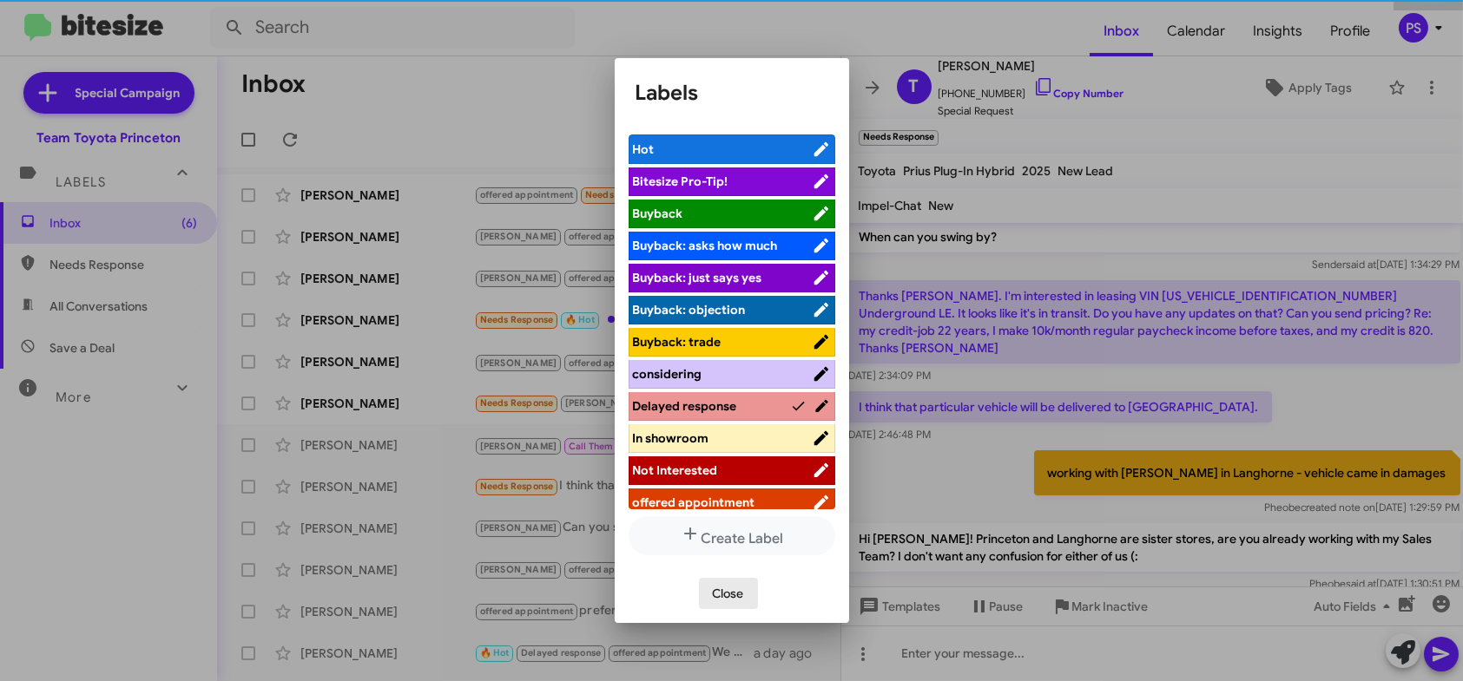
click at [720, 601] on span "Close" at bounding box center [728, 593] width 31 height 31
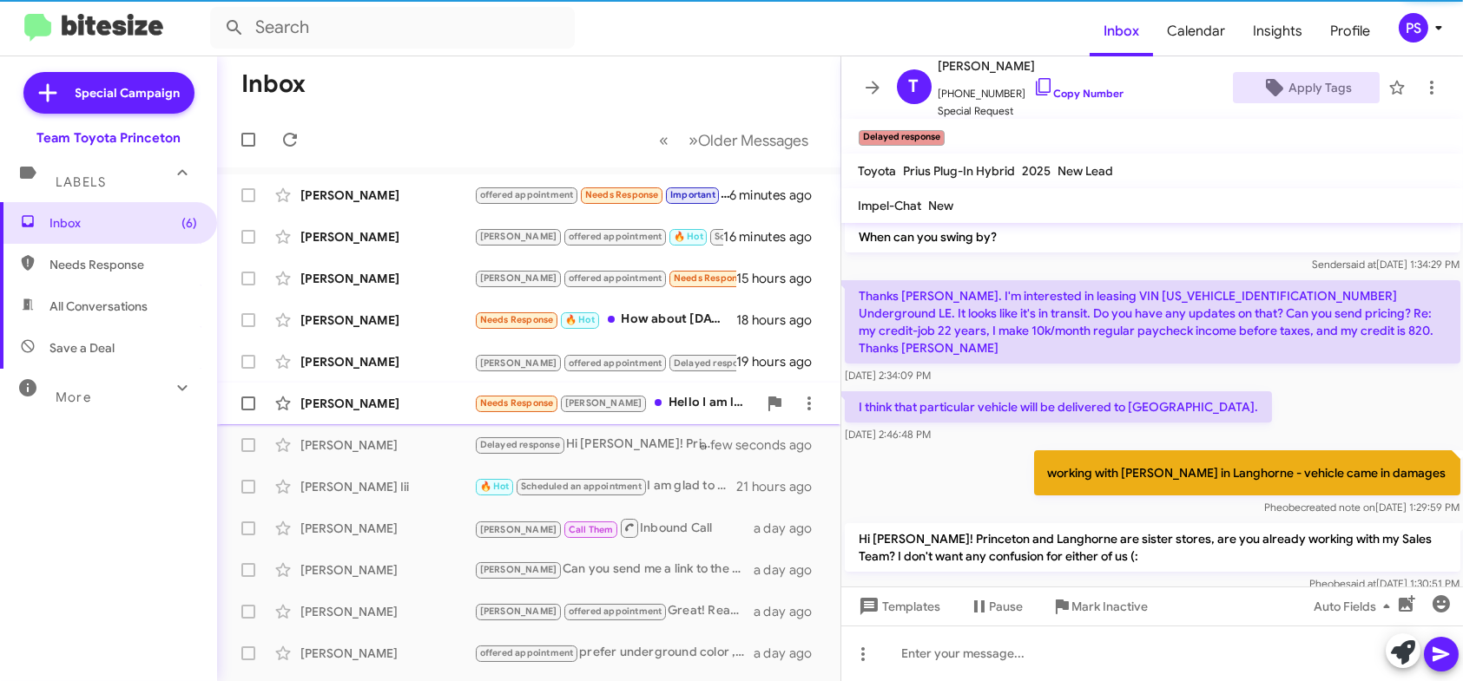
click at [671, 409] on div "Needs Response [PERSON_NAME] Hello I am looking for a specific vehicle? A Subar…" at bounding box center [615, 403] width 283 height 20
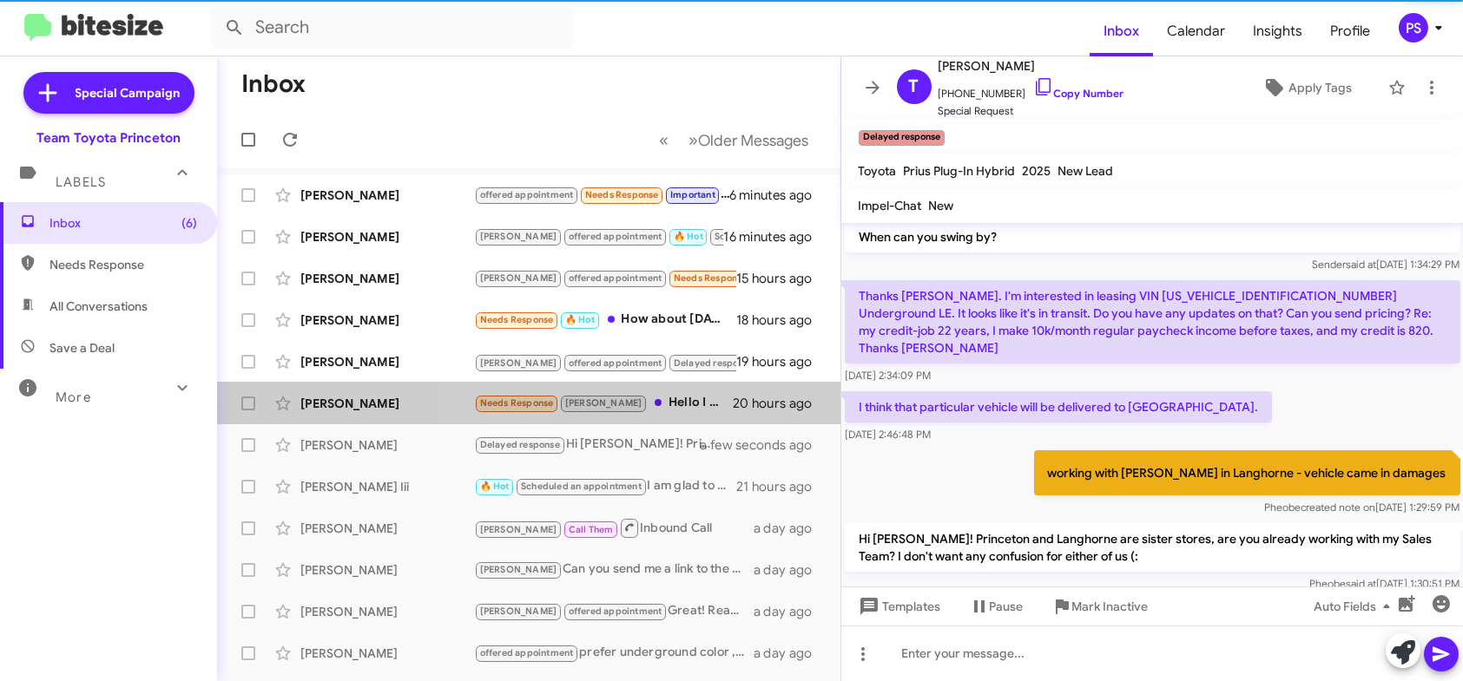
scroll to position [578, 0]
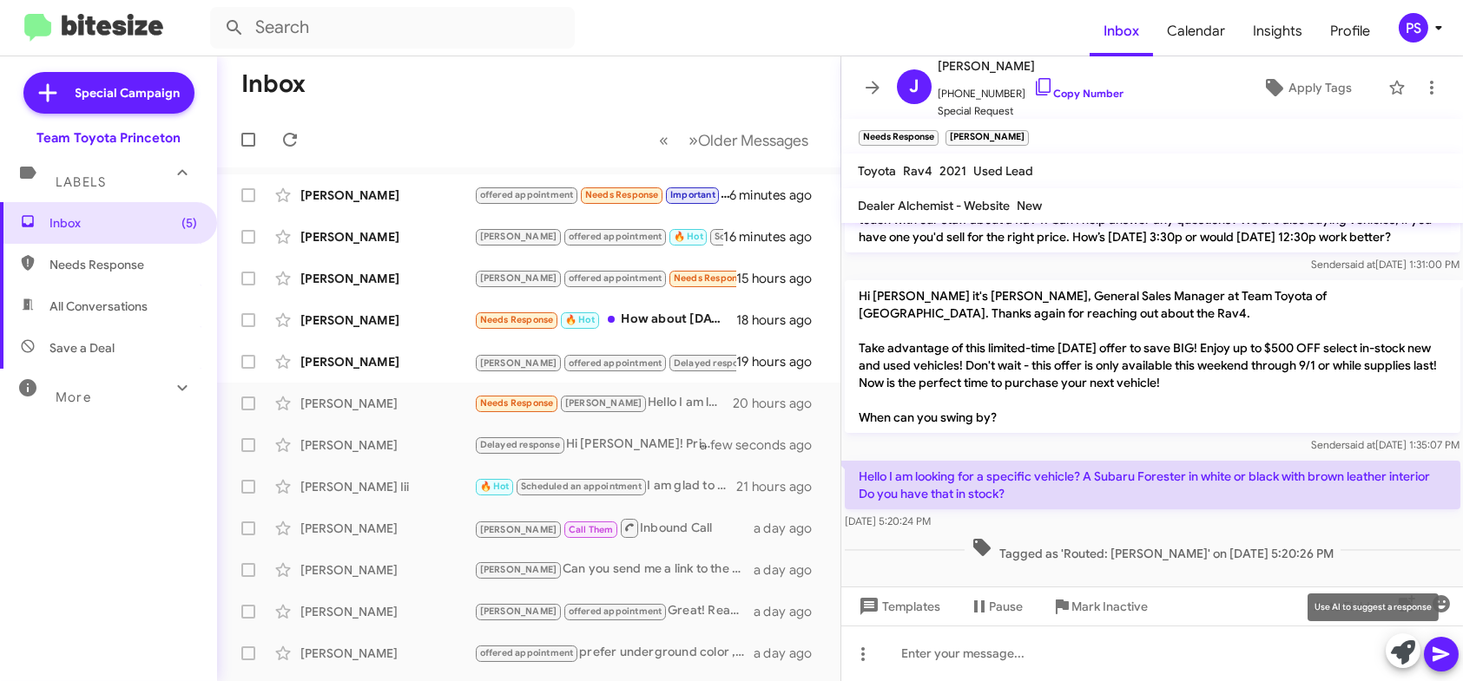
click at [1398, 644] on icon at bounding box center [1403, 653] width 24 height 24
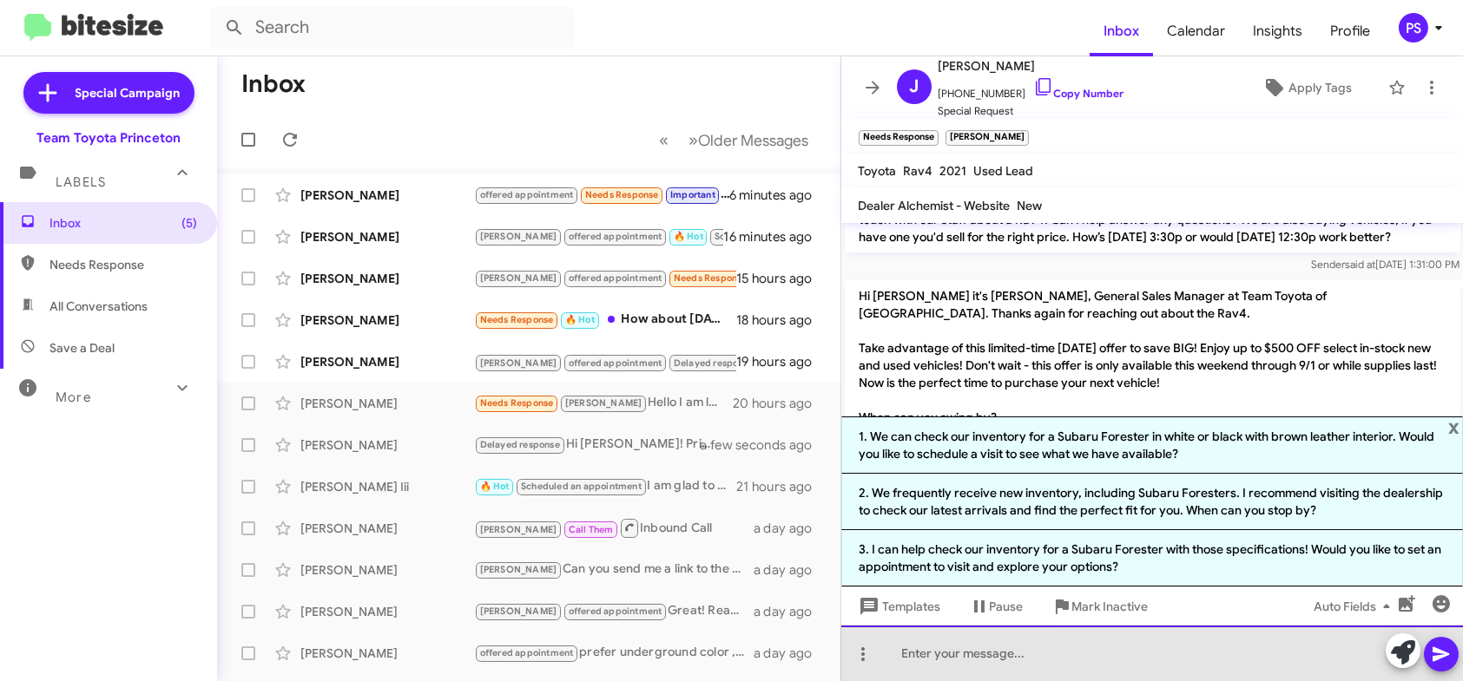
drag, startPoint x: 1308, startPoint y: 667, endPoint x: 1312, endPoint y: 657, distance: 10.2
click at [1308, 666] on div at bounding box center [1152, 654] width 622 height 56
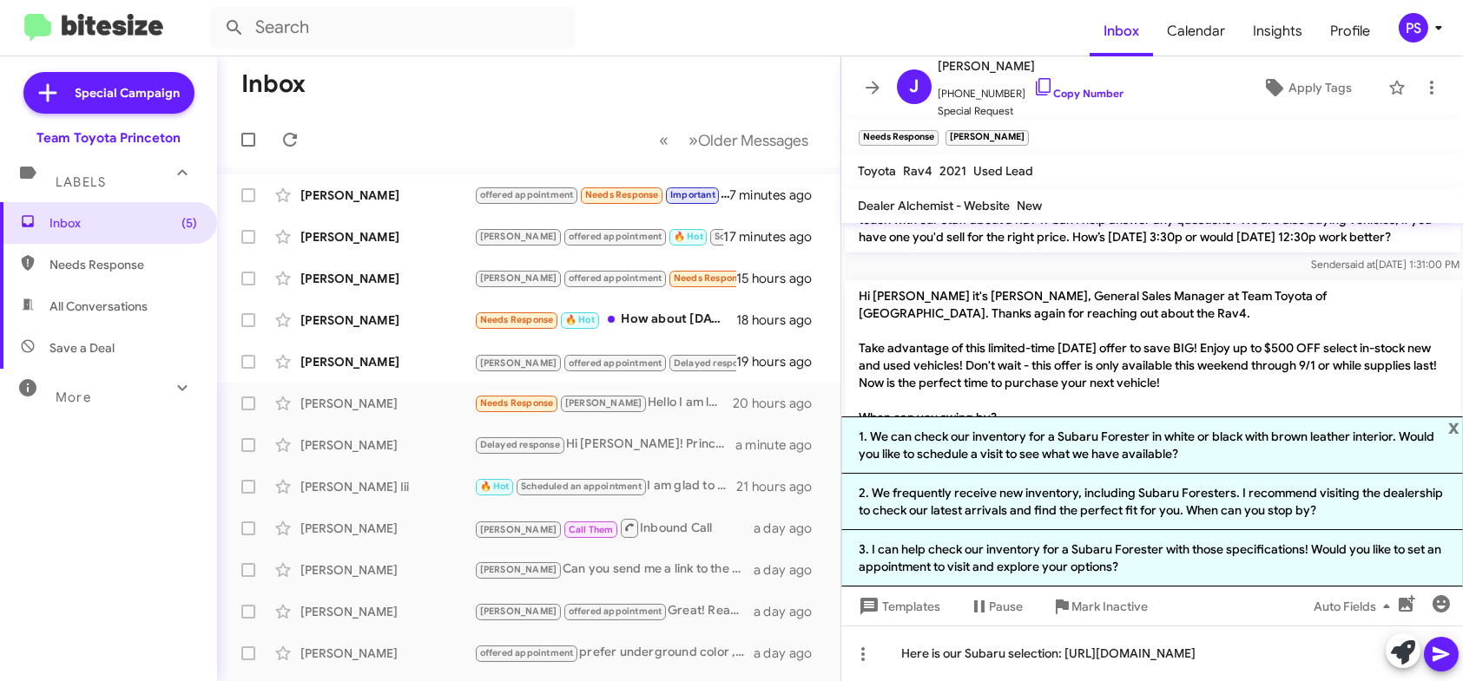
click at [1447, 661] on icon at bounding box center [1441, 654] width 21 height 21
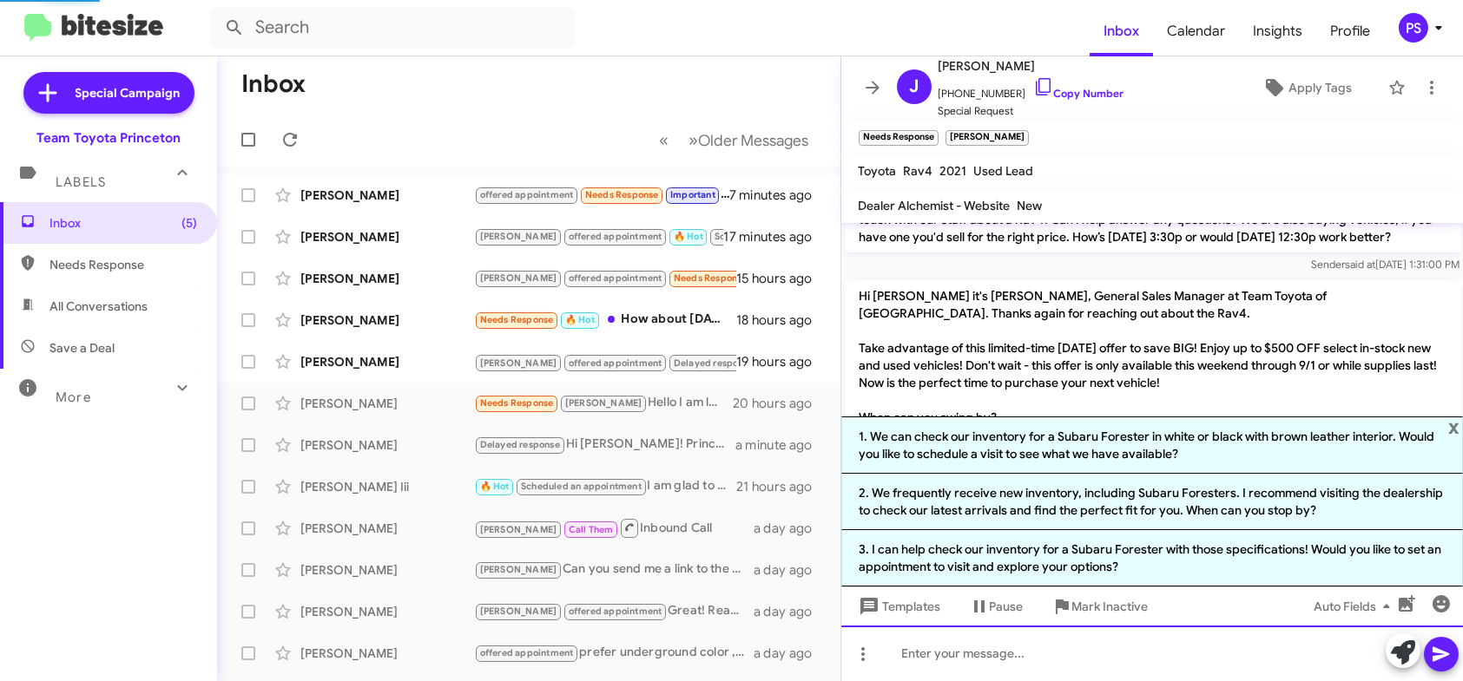
scroll to position [0, 0]
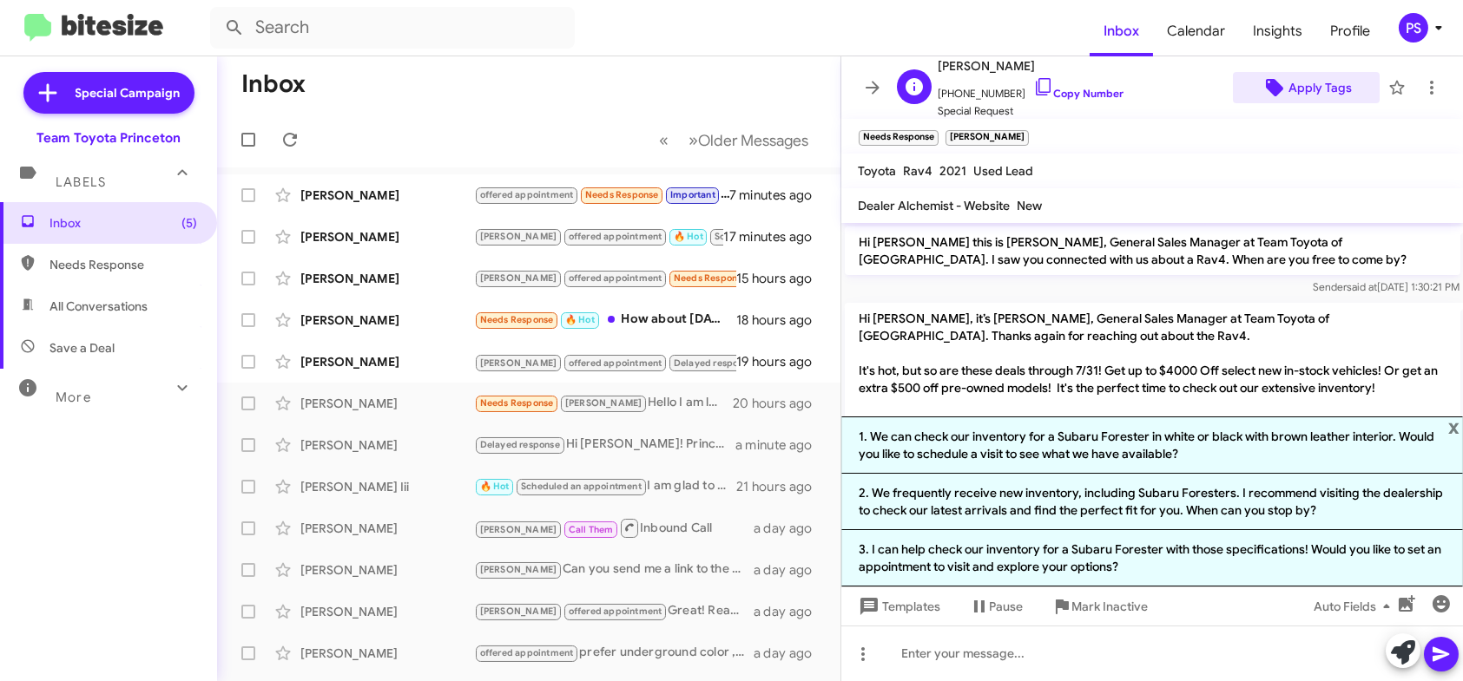
click at [1314, 89] on span "Apply Tags" at bounding box center [1319, 87] width 63 height 31
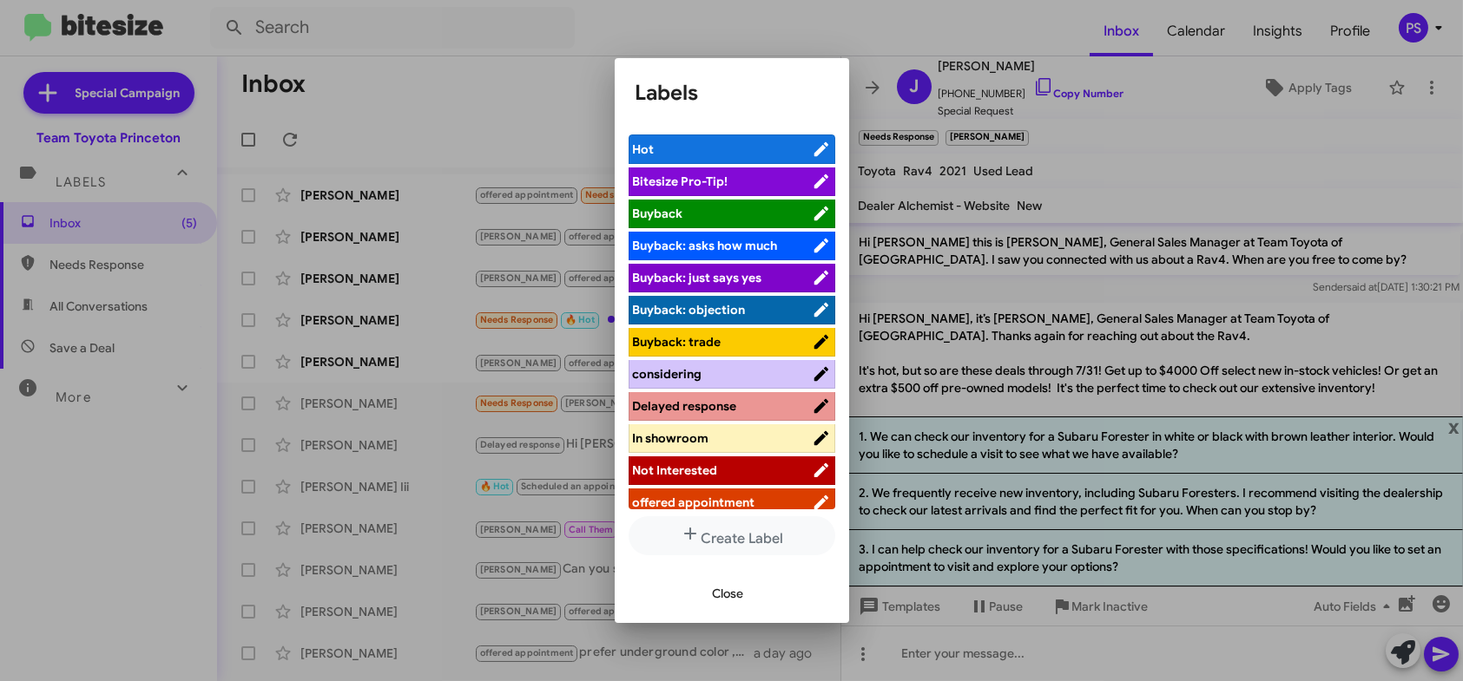
drag, startPoint x: 673, startPoint y: 347, endPoint x: 674, endPoint y: 361, distance: 13.9
click at [673, 347] on span "Buyback: trade" at bounding box center [677, 342] width 89 height 16
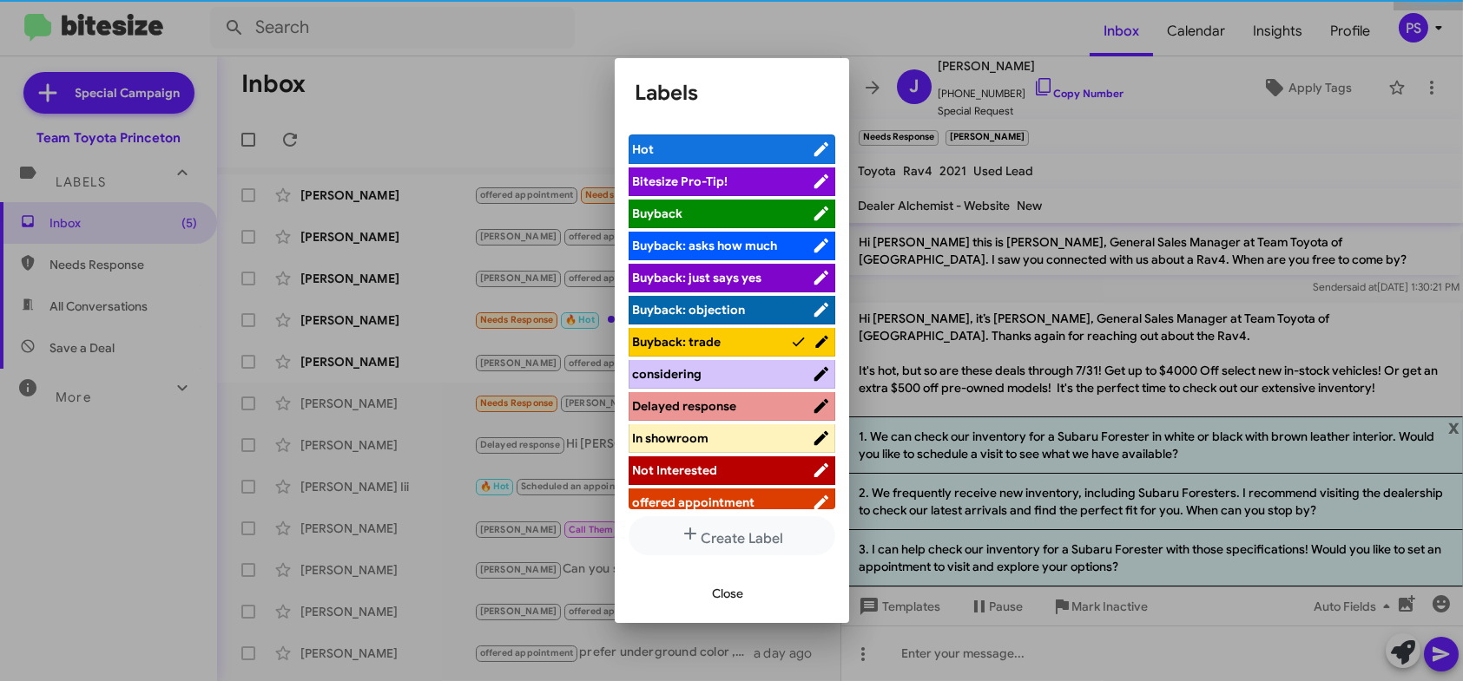
click at [726, 370] on span "considering" at bounding box center [722, 373] width 179 height 17
click at [790, 342] on icon at bounding box center [798, 342] width 16 height 21
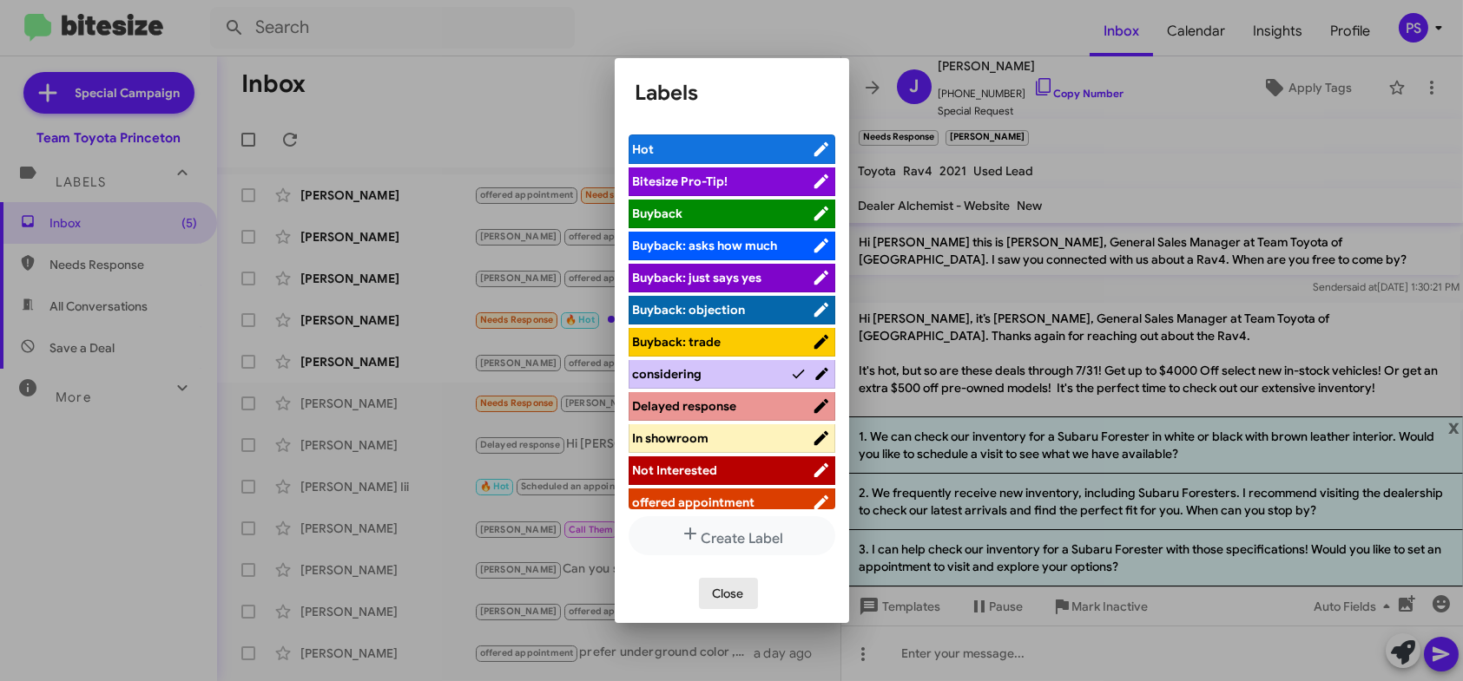
click at [727, 593] on span "Close" at bounding box center [728, 593] width 31 height 31
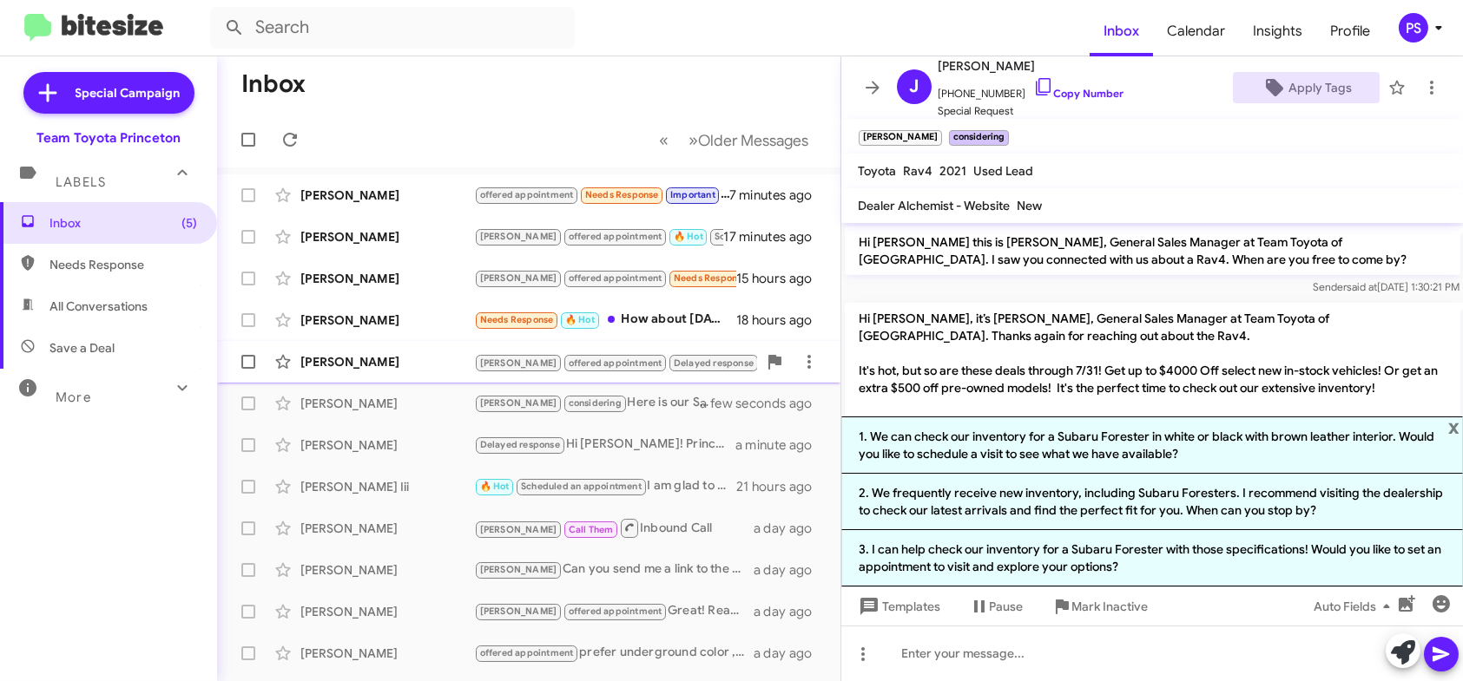
click at [417, 366] on div "[PERSON_NAME]" at bounding box center [387, 361] width 174 height 17
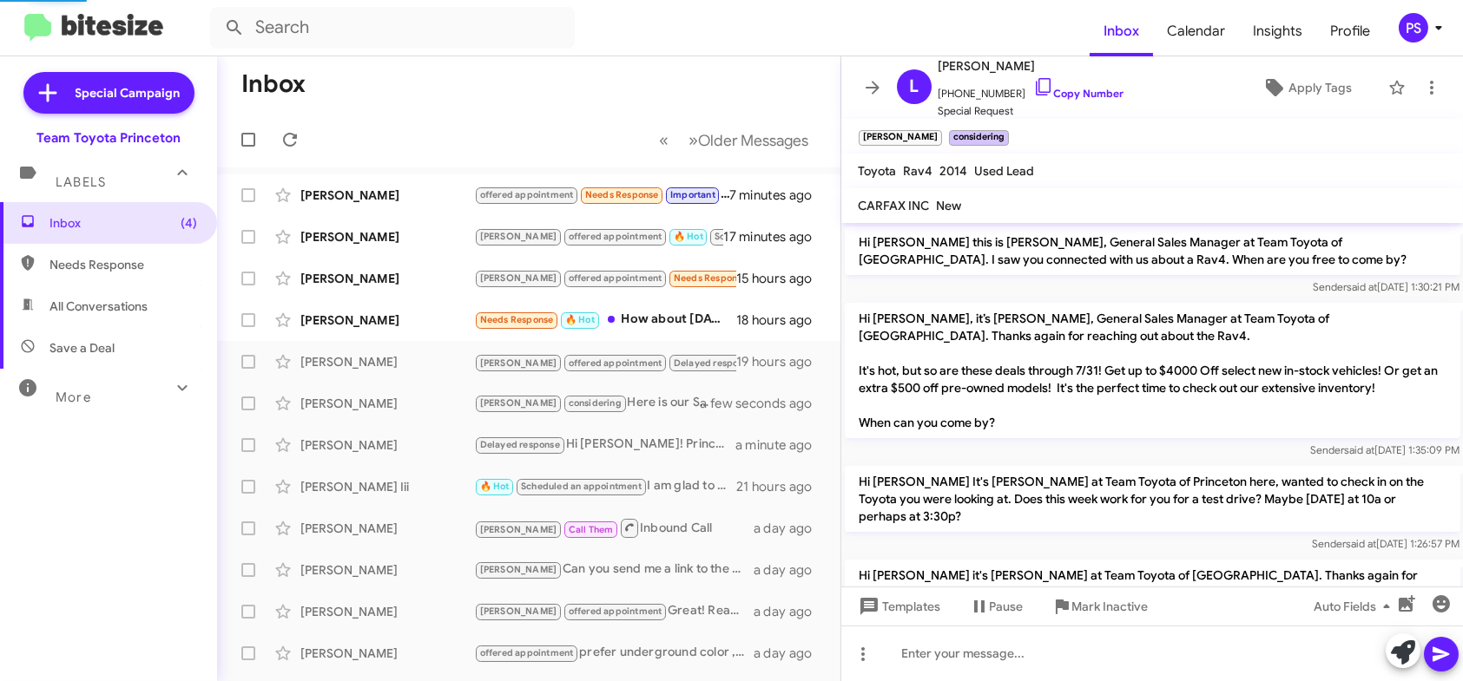
scroll to position [980, 0]
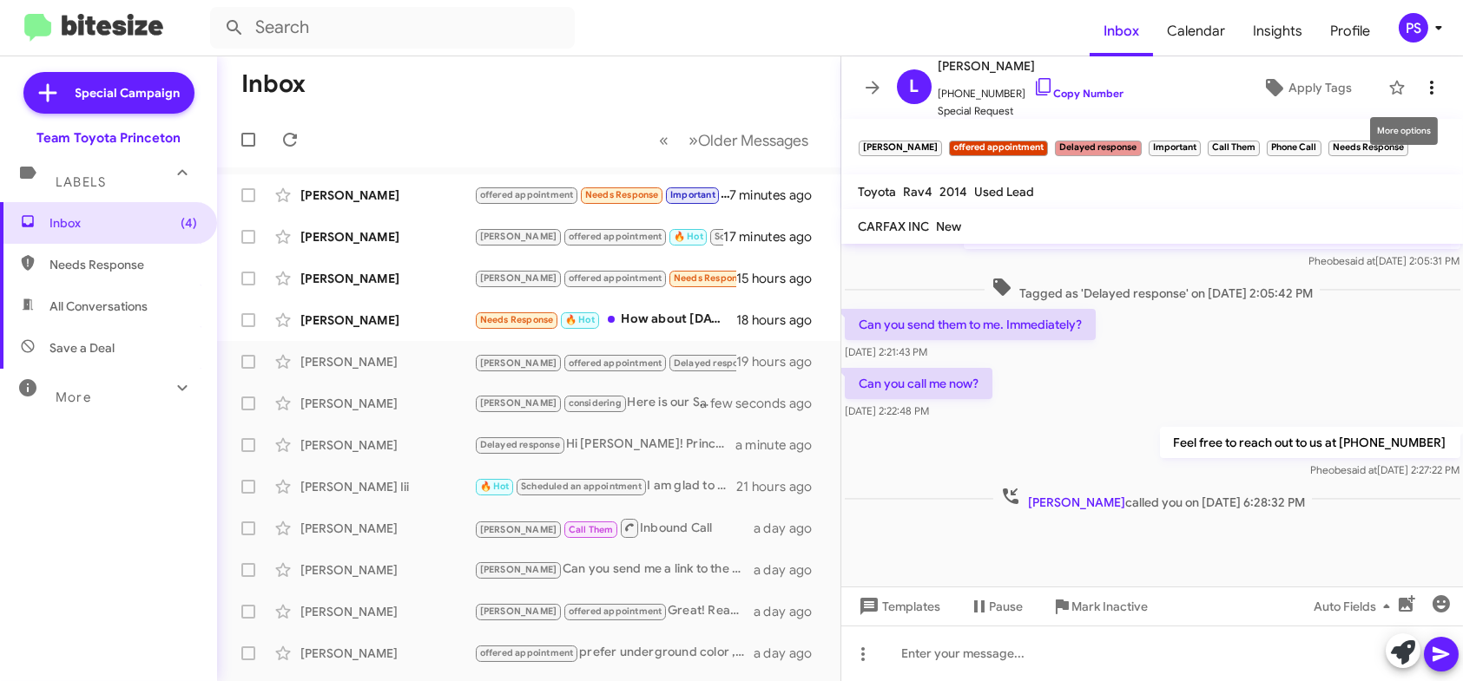
click at [1421, 81] on icon at bounding box center [1431, 87] width 21 height 21
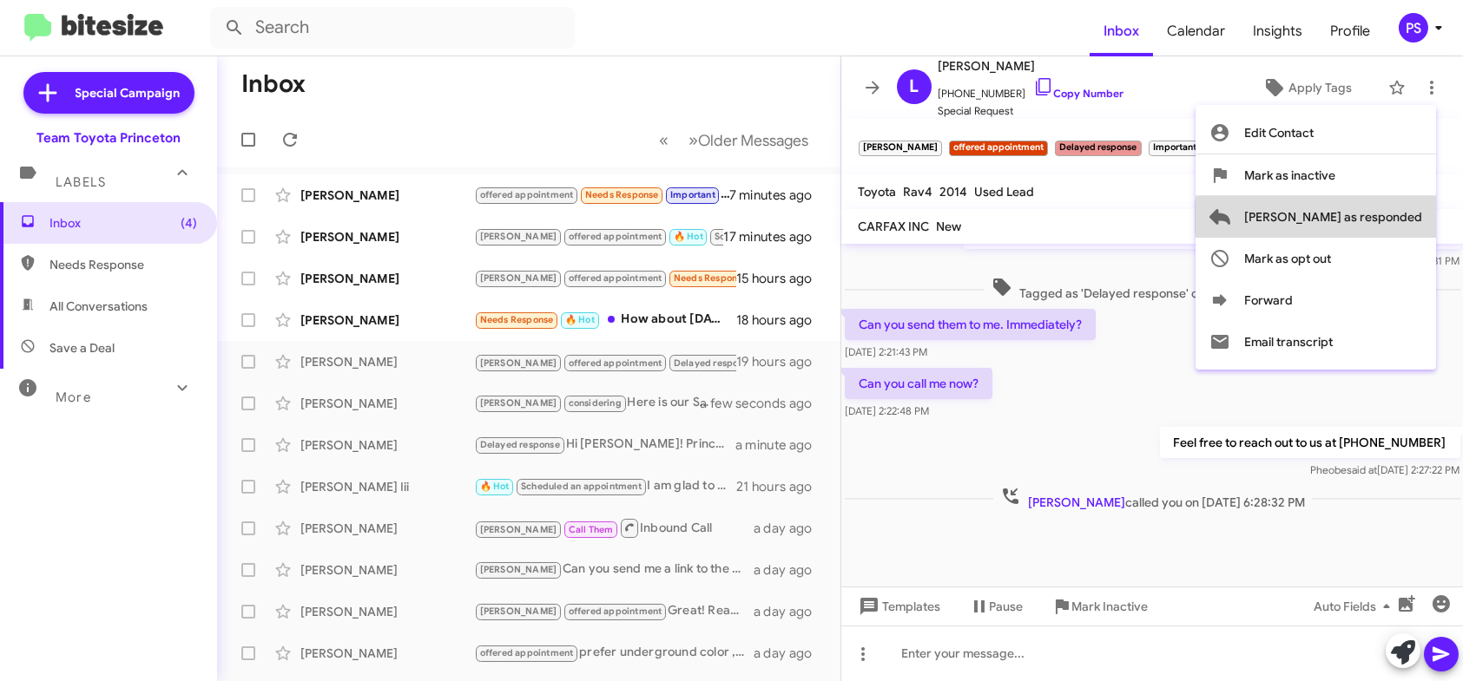
click at [1398, 218] on span "[PERSON_NAME] as responded" at bounding box center [1333, 217] width 178 height 42
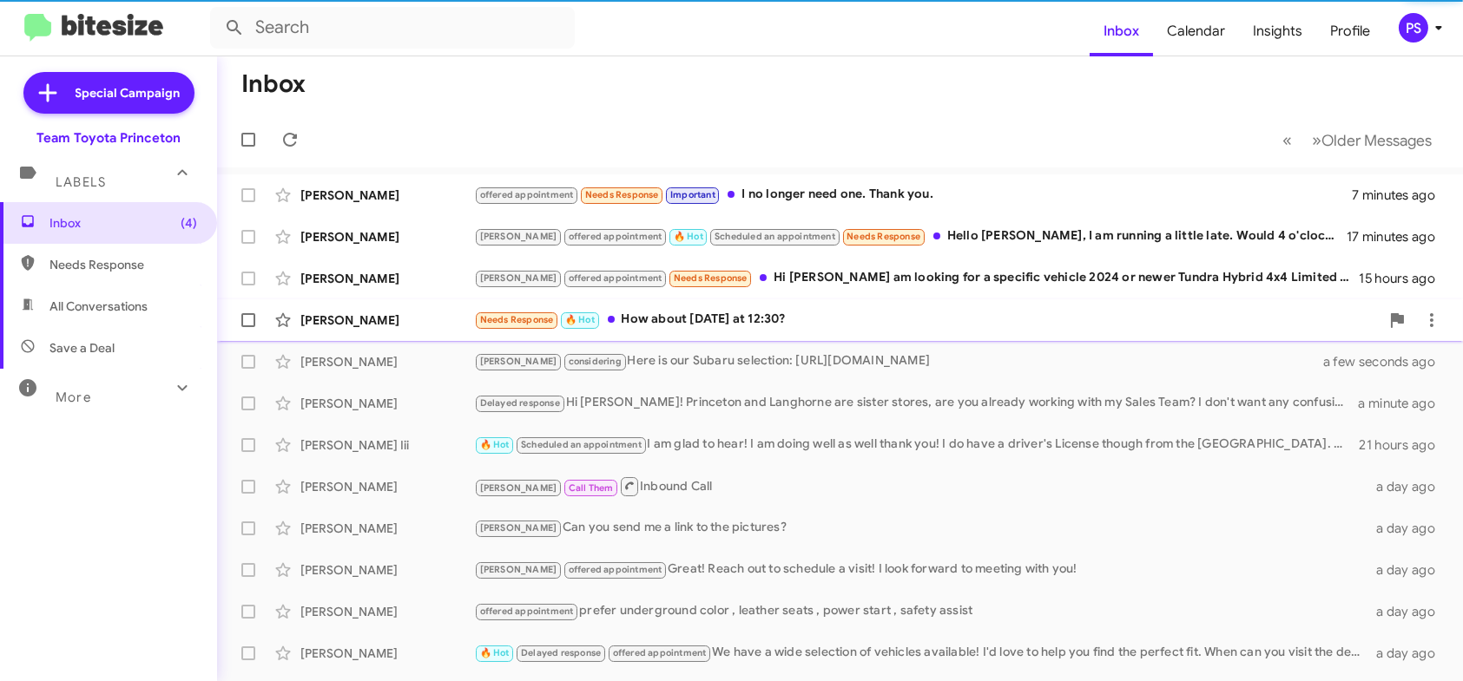
click at [996, 324] on div "Needs Response 🔥 Hot How about [DATE] at 12:30?" at bounding box center [926, 320] width 905 height 20
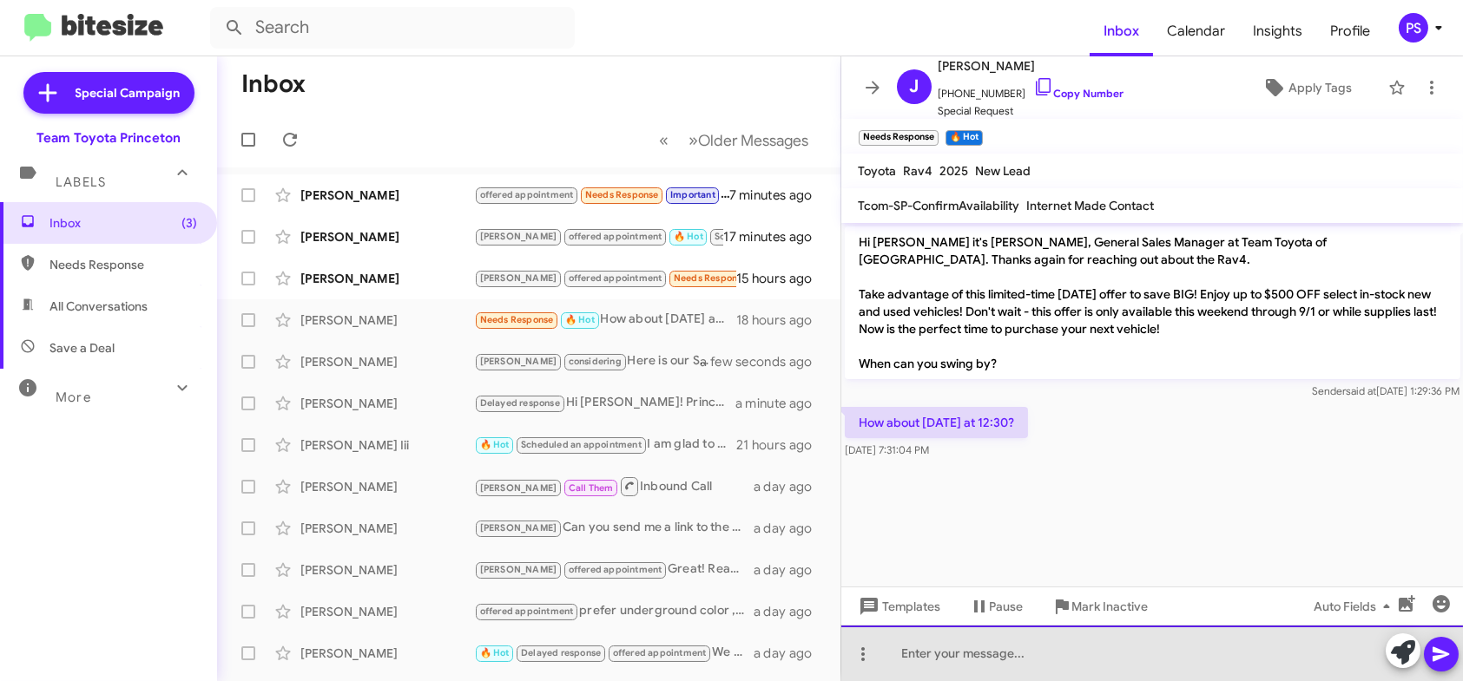
click at [1190, 645] on div at bounding box center [1152, 654] width 622 height 56
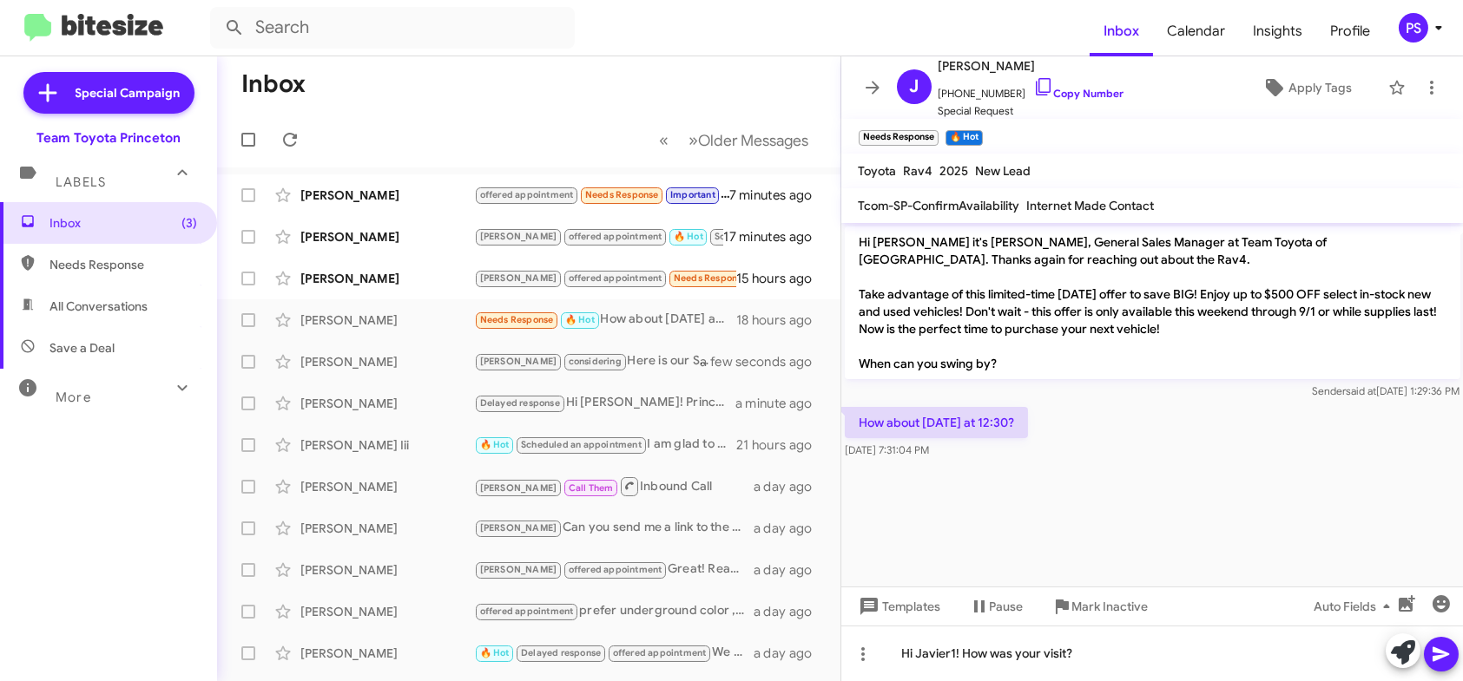
click at [1435, 647] on icon at bounding box center [1441, 654] width 21 height 21
click at [1421, 93] on icon at bounding box center [1431, 87] width 21 height 21
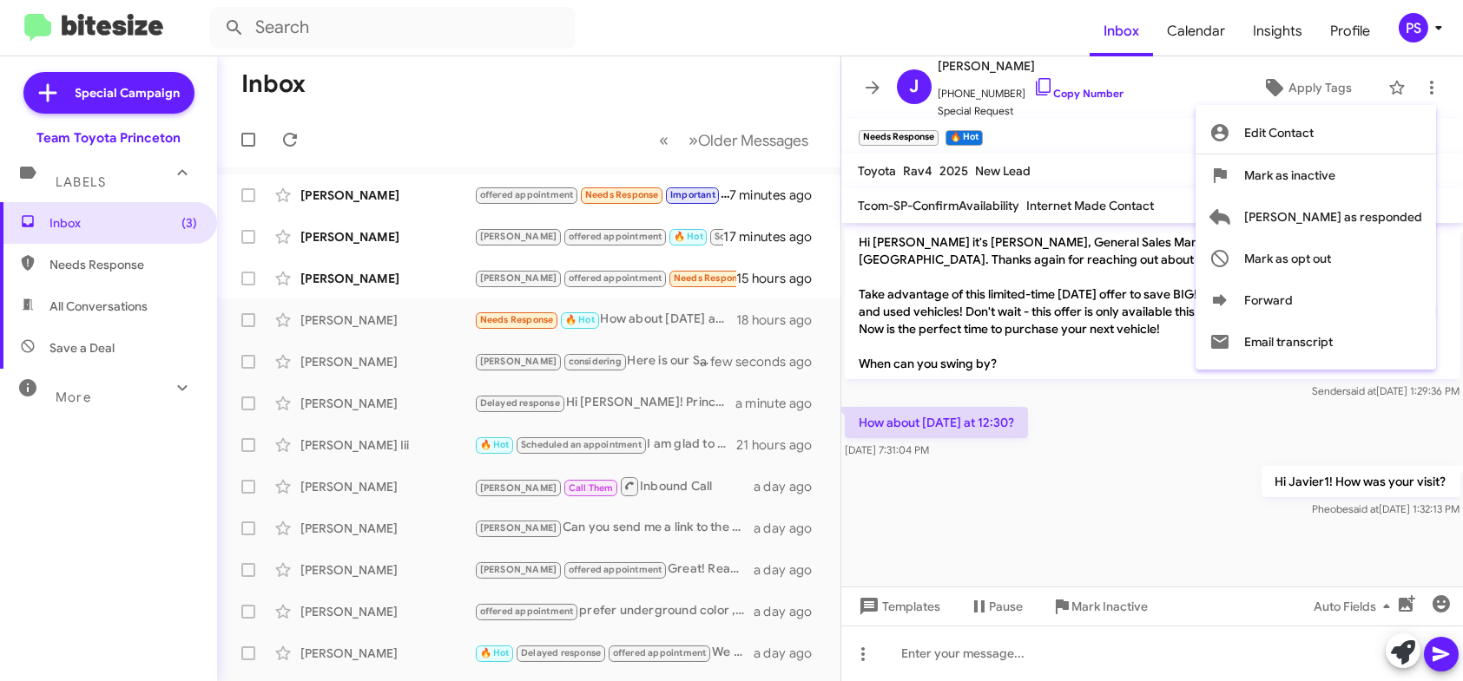
click at [1200, 149] on div at bounding box center [731, 340] width 1463 height 681
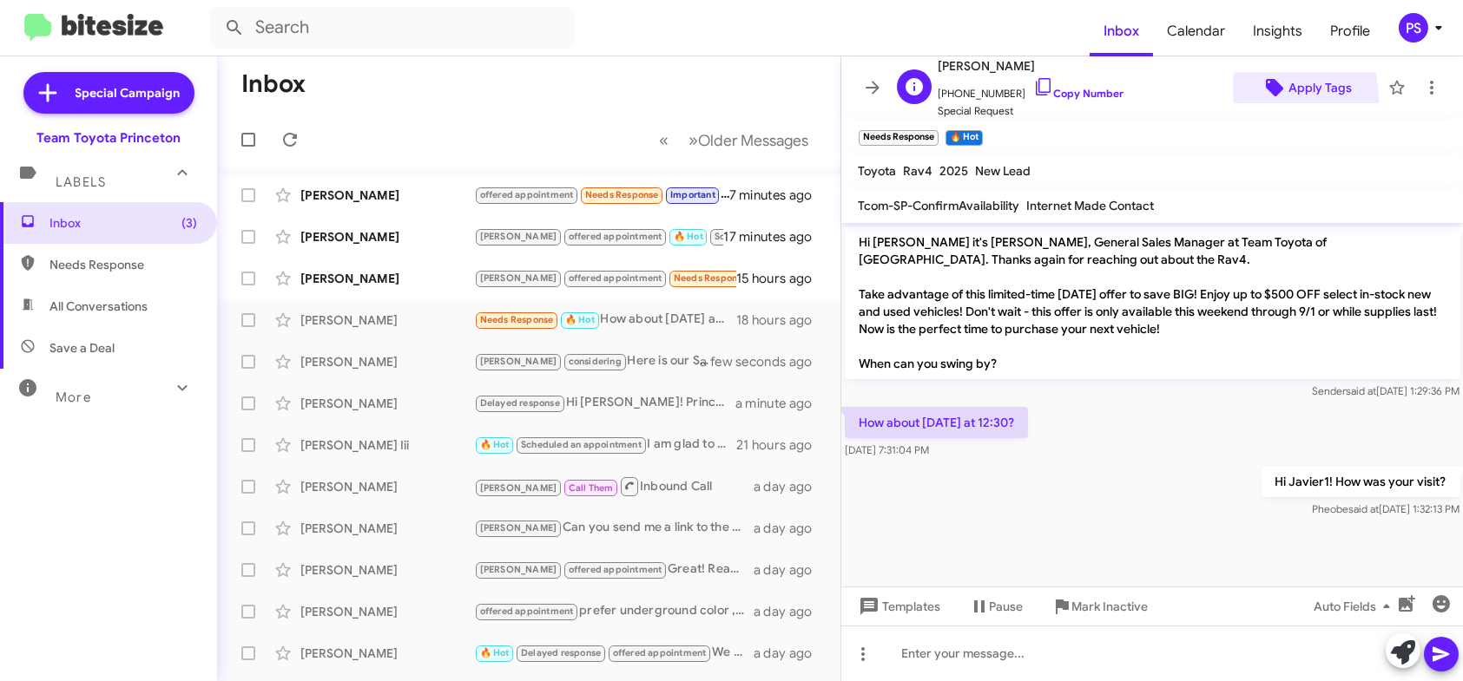
click at [1255, 99] on span "Apply Tags" at bounding box center [1306, 87] width 119 height 31
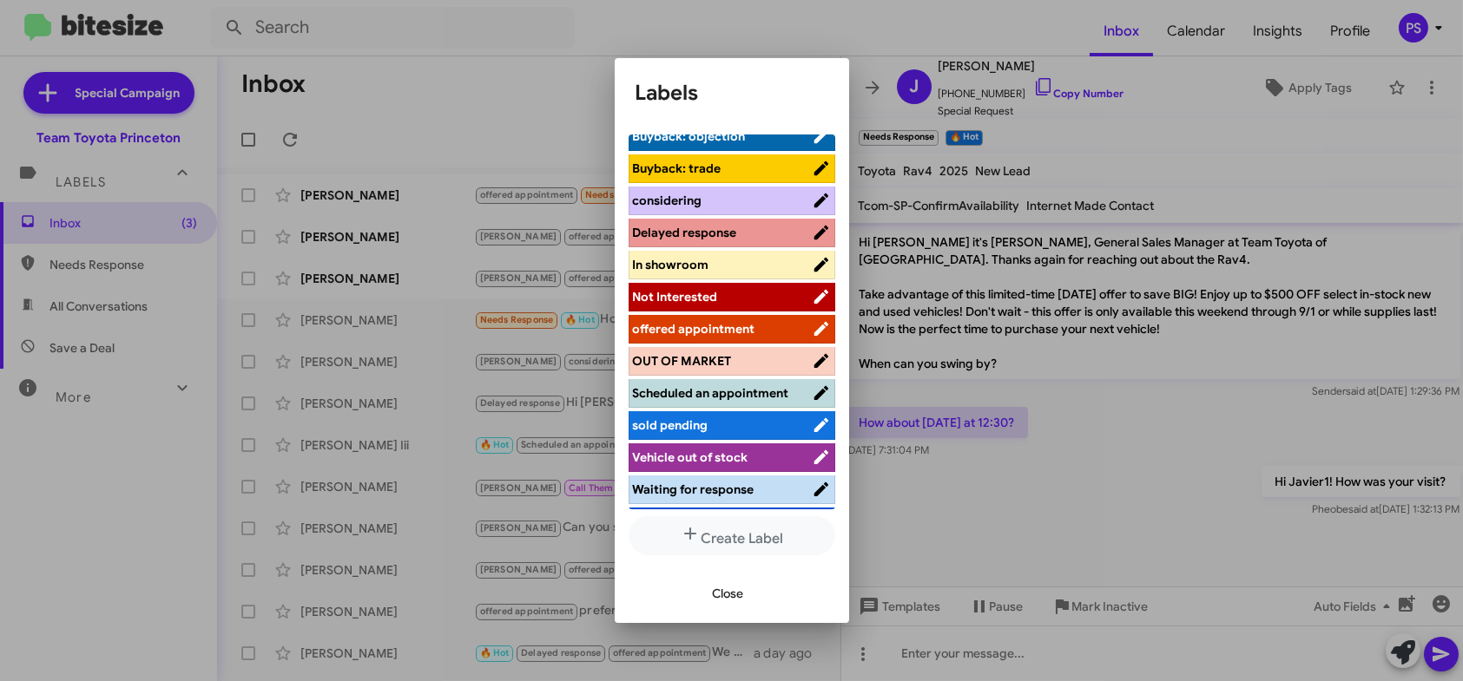
scroll to position [215, 0]
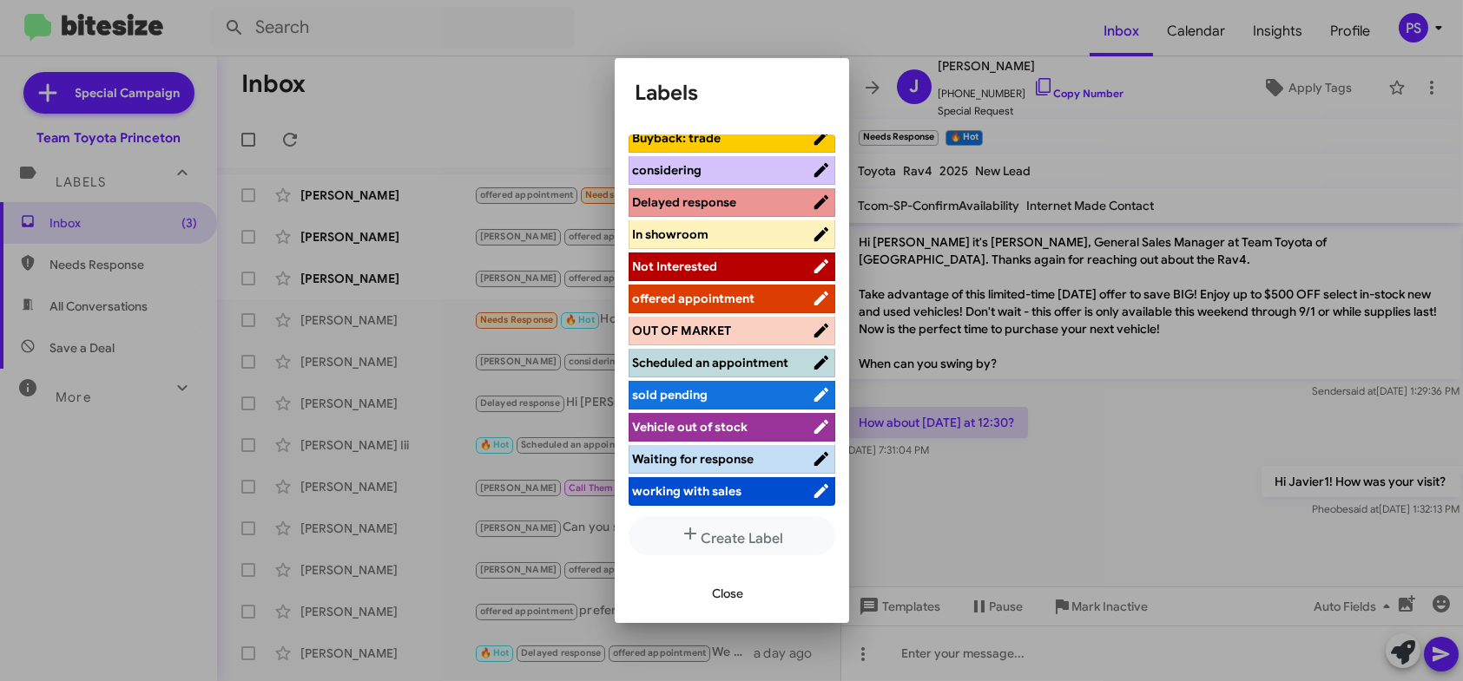
click at [731, 496] on span "working with sales" at bounding box center [687, 492] width 109 height 16
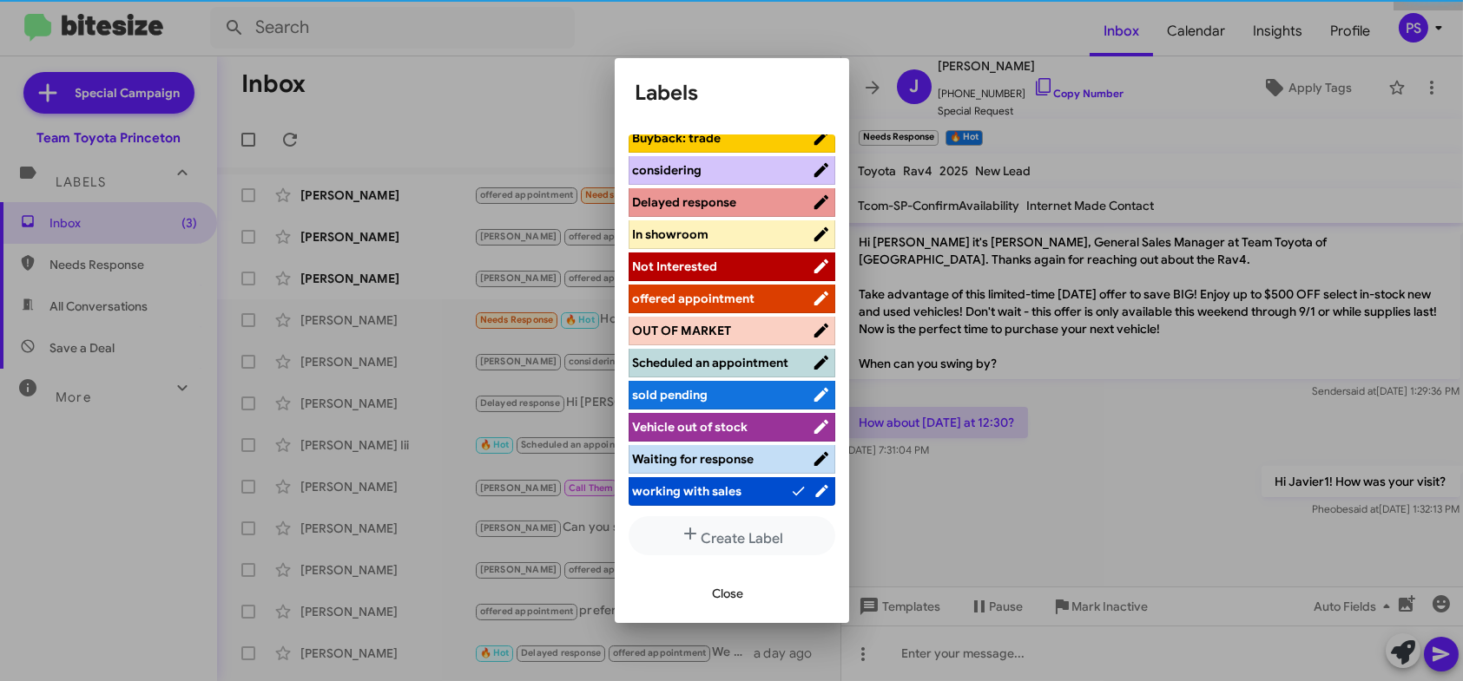
click at [748, 464] on span "Waiting for response" at bounding box center [694, 459] width 122 height 16
click at [740, 579] on span "Close" at bounding box center [728, 593] width 31 height 31
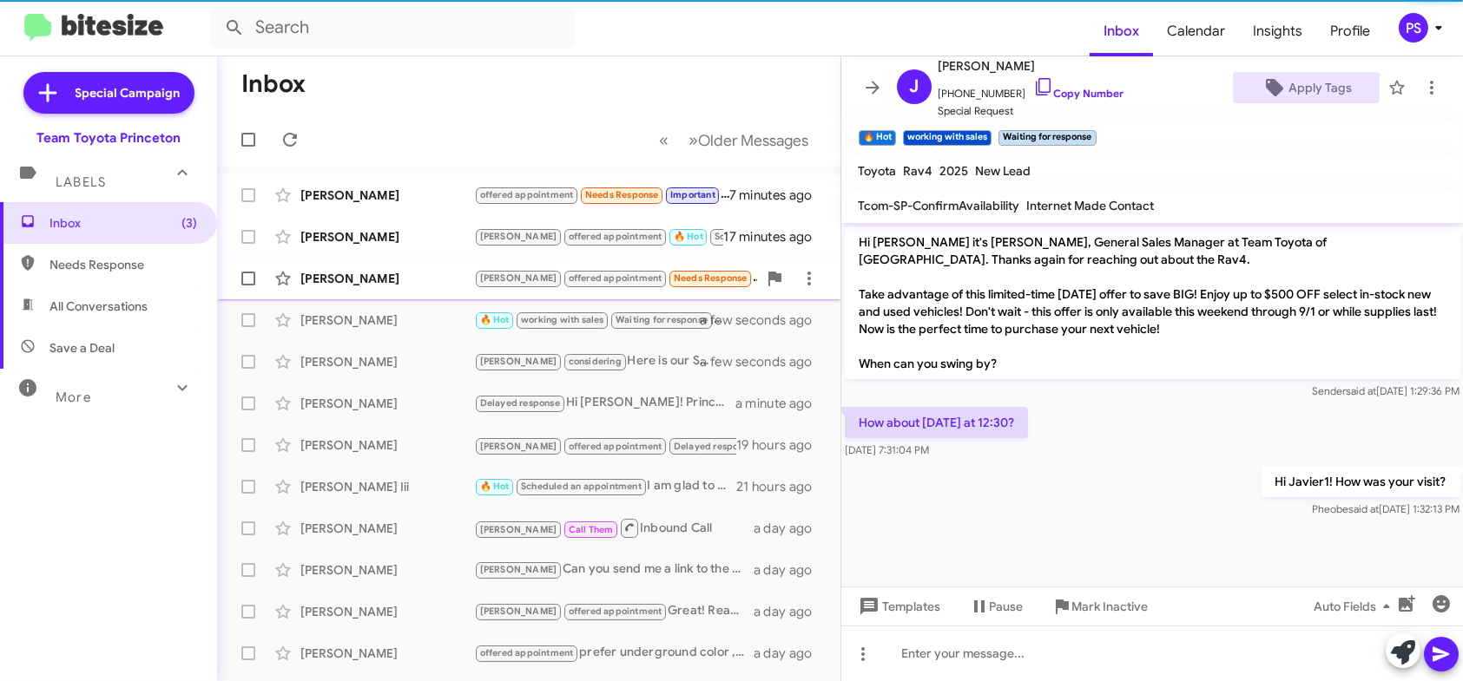
click at [455, 286] on div "[PERSON_NAME]" at bounding box center [387, 278] width 174 height 17
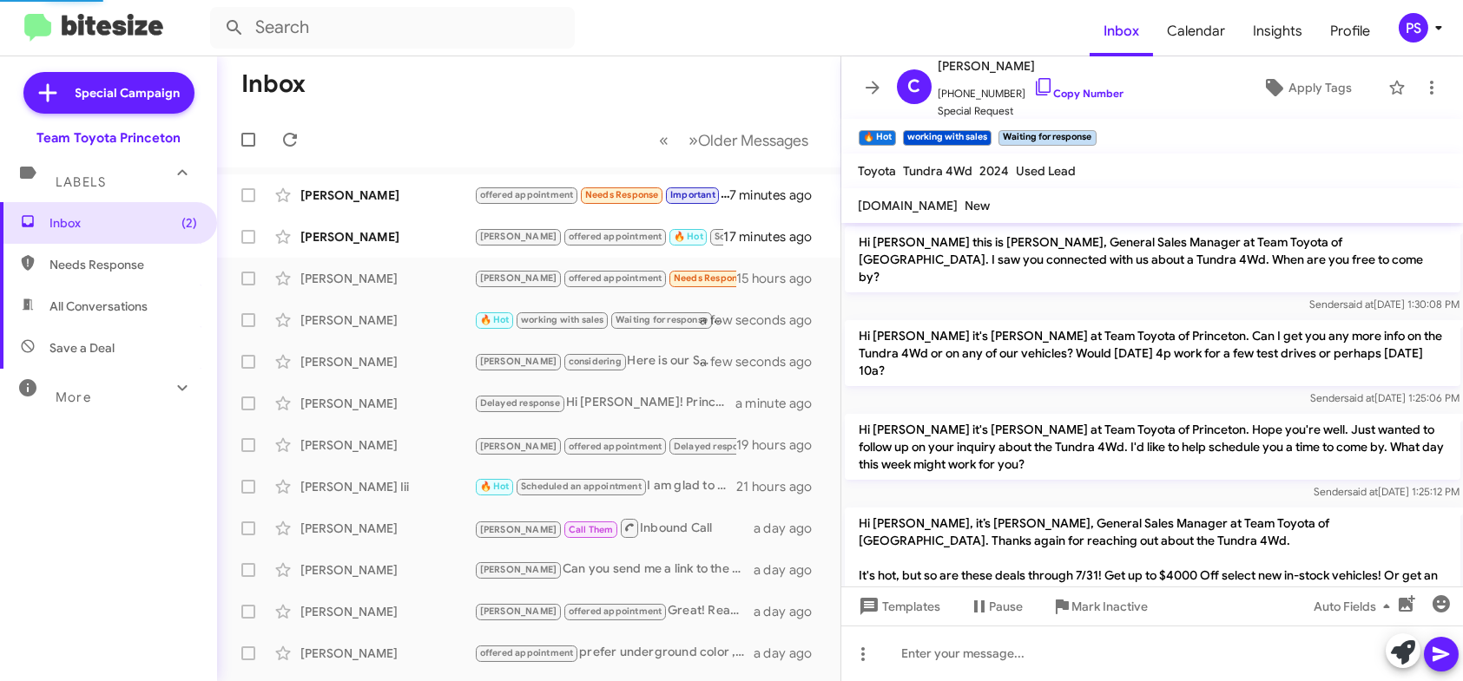
scroll to position [1066, 0]
